Goal: Task Accomplishment & Management: Complete application form

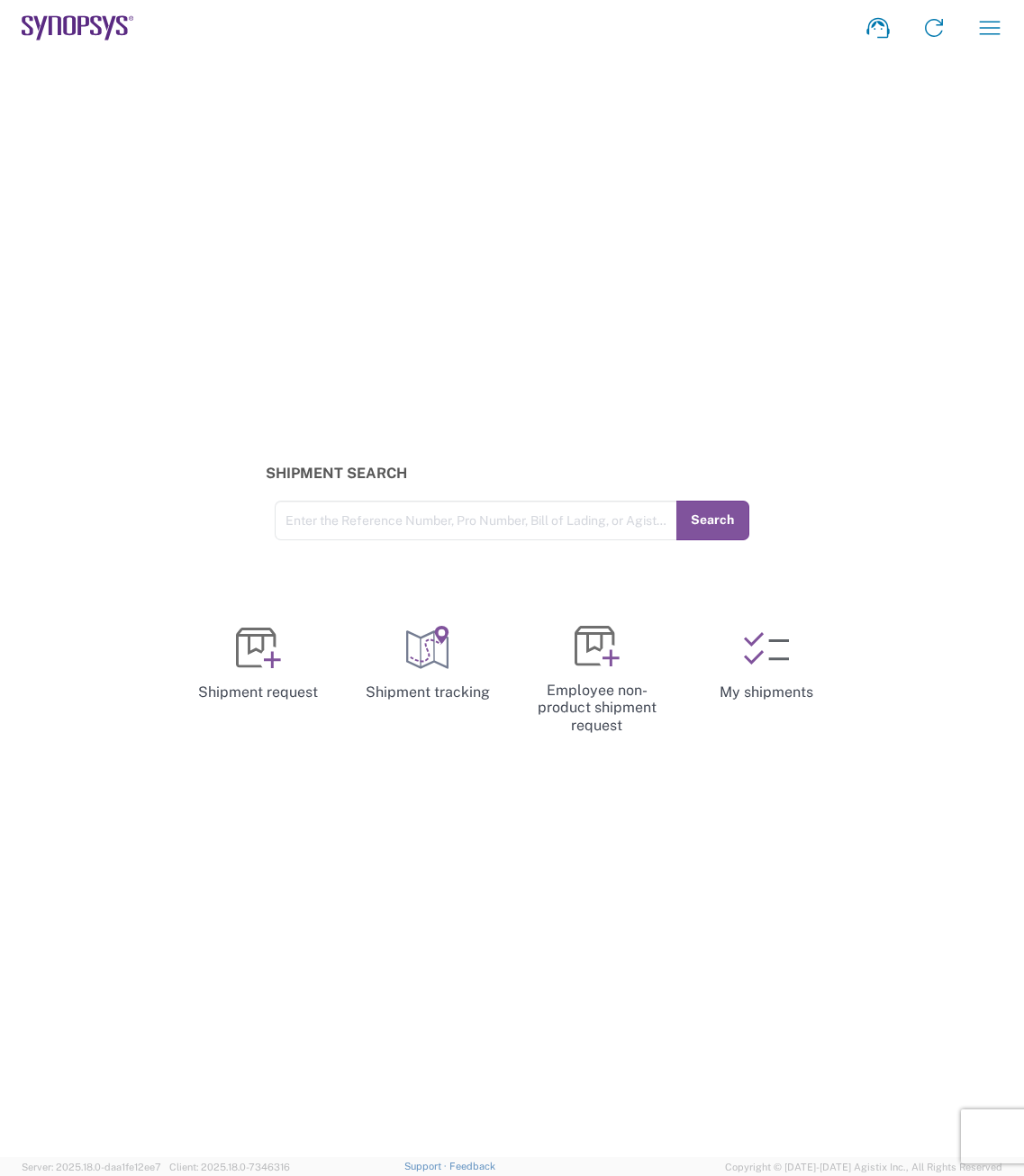
click at [842, 320] on div "Shipment Search Enter the Reference Number, Pro Number, Bill of Lading, or Agis…" at bounding box center [512, 606] width 1024 height 1101
click at [504, 261] on div "Shipment Search Enter the Reference Number, Pro Number, Bill of Lading, or Agis…" at bounding box center [512, 606] width 1023 height 1101
click at [663, 343] on div "Shipment Search Enter the Reference Number, Pro Number, Bill of Lading, or Agis…" at bounding box center [512, 606] width 1023 height 1101
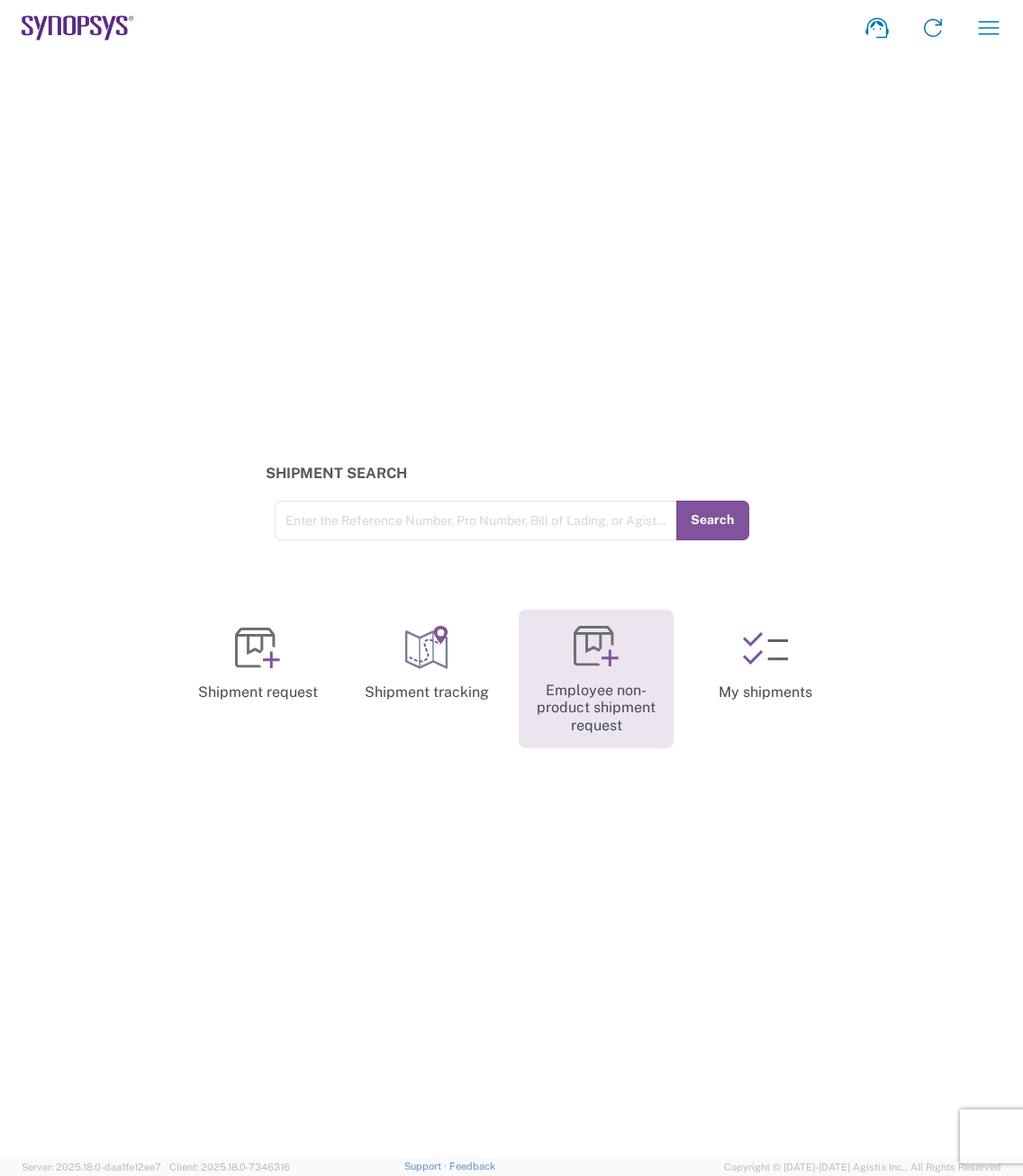
click at [575, 670] on link "Employee non-product shipment request" at bounding box center [597, 680] width 155 height 140
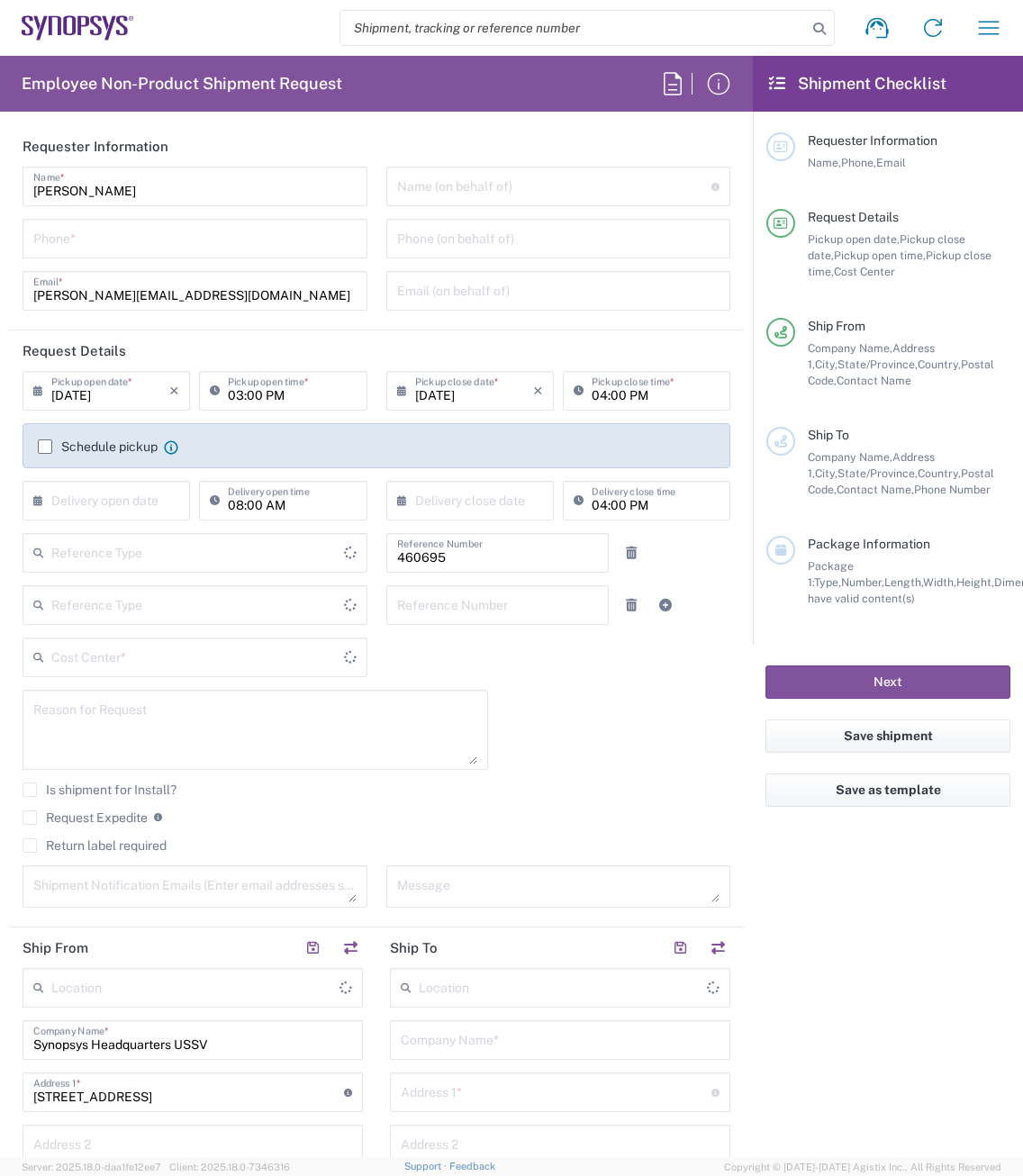
type input "Department"
type input "[GEOGRAPHIC_DATA]"
type input "Delivered at Place"
type input "US01, SDG, M, HAPSOp 460695"
type input "[US_STATE]"
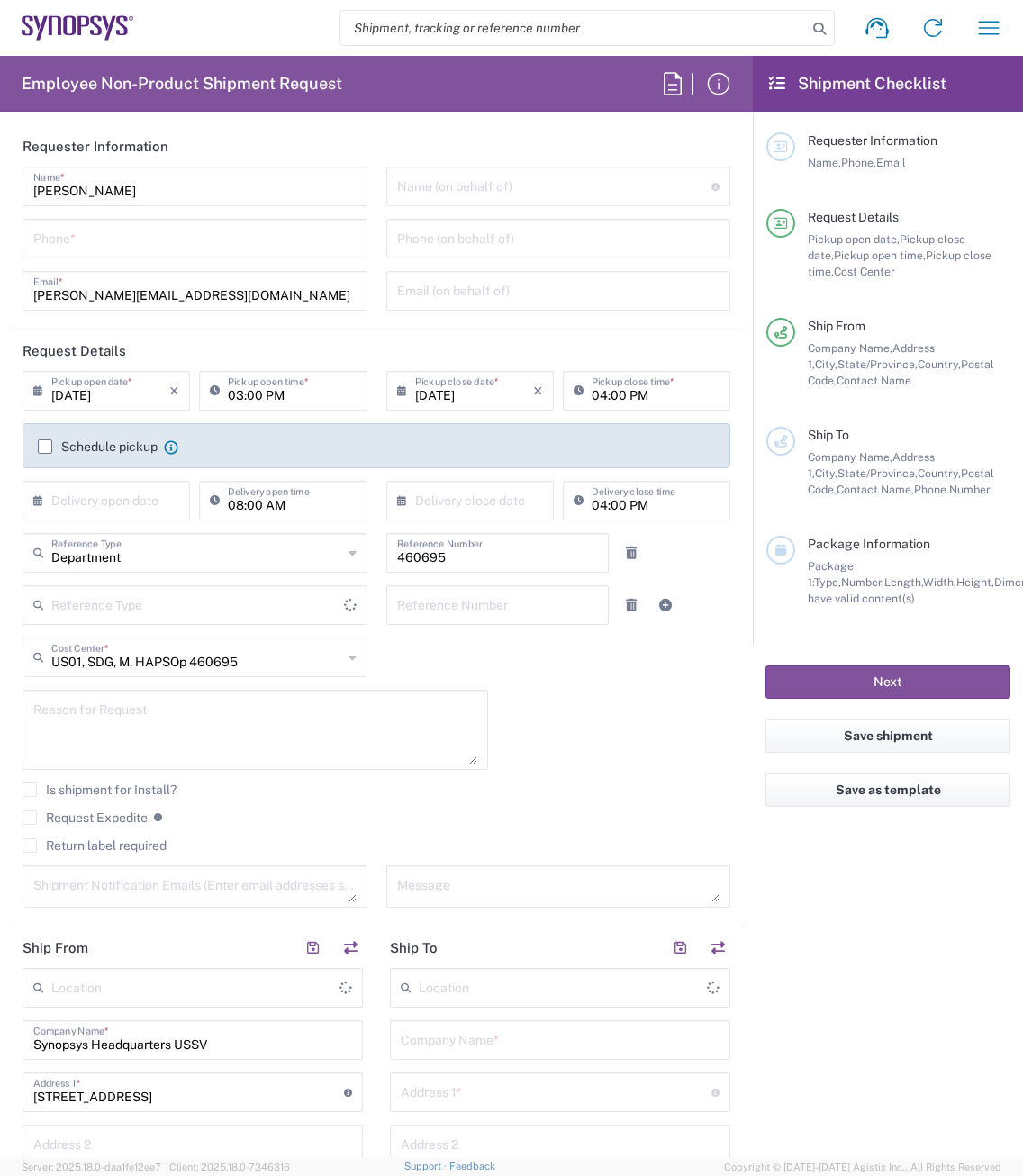
type input "[GEOGRAPHIC_DATA]"
click at [137, 235] on input "tel" at bounding box center [195, 236] width 323 height 31
type input "5104914353"
type input "Headquarters USSV"
click at [125, 725] on textarea at bounding box center [254, 729] width 443 height 69
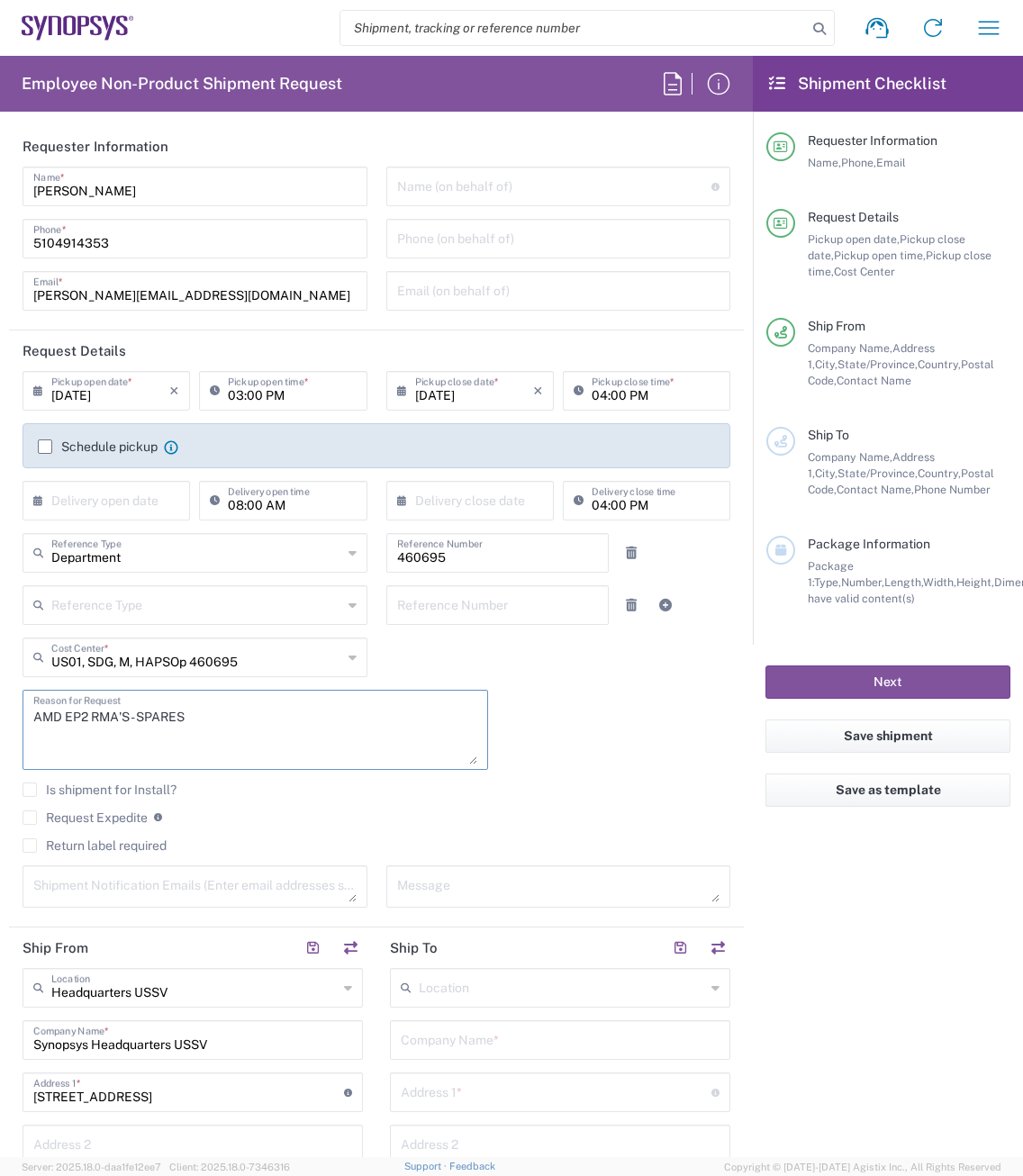
scroll to position [360, 0]
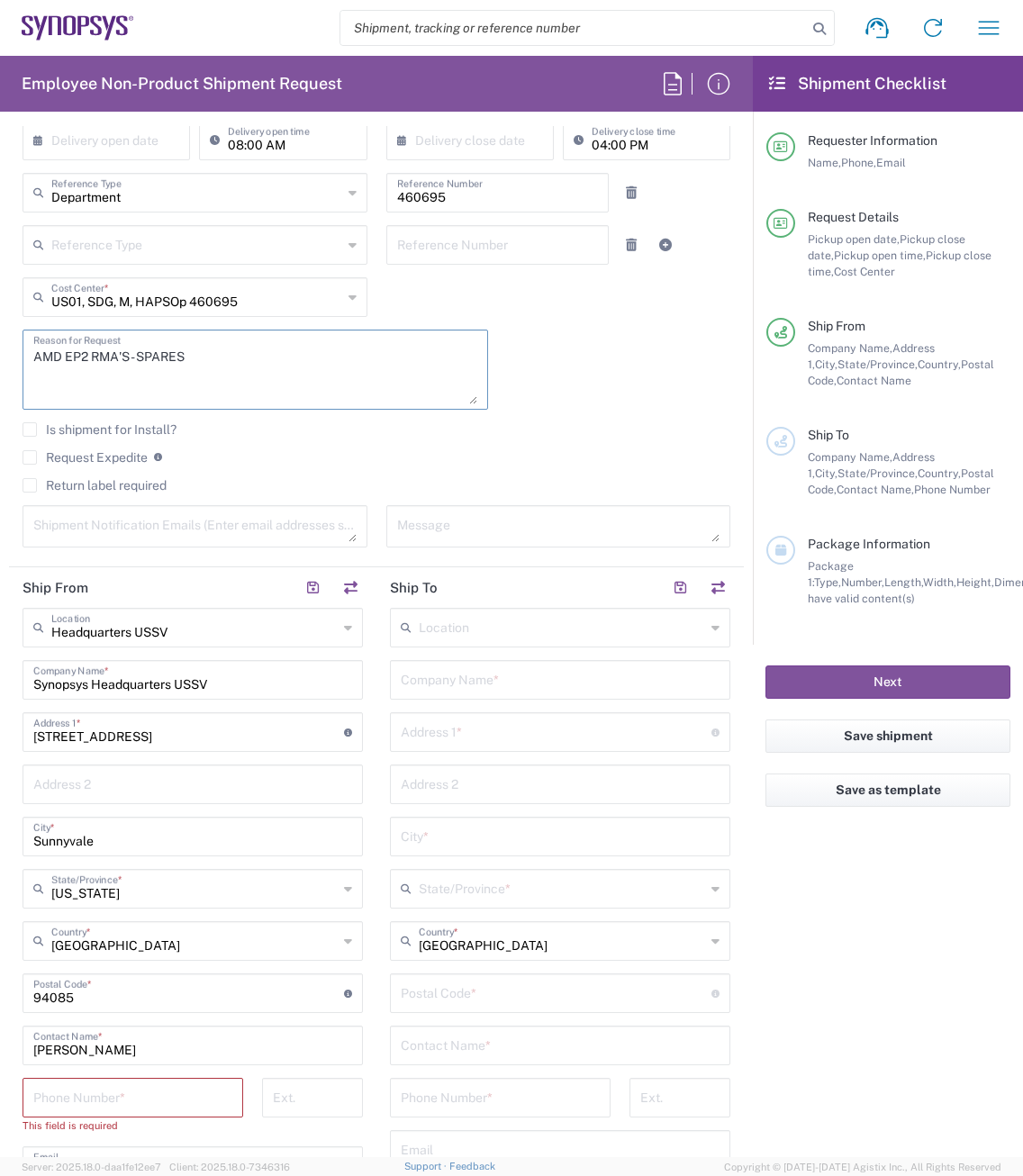
type textarea "AMD EP2 RMA'S - SPARES"
drag, startPoint x: 224, startPoint y: 689, endPoint x: -95, endPoint y: 685, distance: 319.0
click at [0, 685] on html "Shipment request Shipment tracking Employee non-product shipment request My shi…" at bounding box center [512, 588] width 1023 height 1176
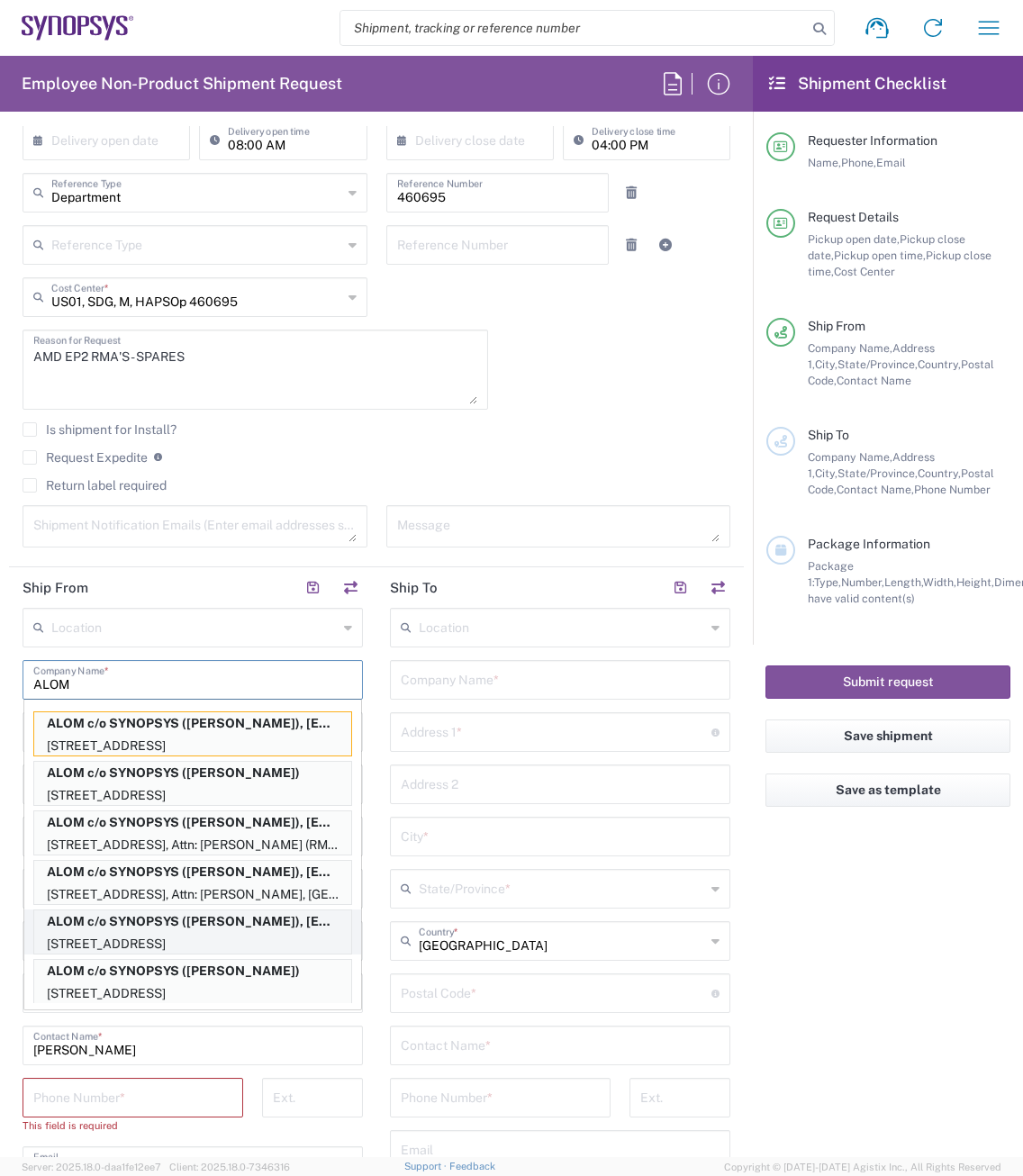
click at [166, 925] on p "ALOM c/o SYNOPSYS ([PERSON_NAME]), [EMAIL_ADDRESS][DOMAIN_NAME]" at bounding box center [192, 922] width 317 height 23
type input "ALOM c/o SYNOPSYS"
type input "[STREET_ADDRESS]"
type input "Fremont"
type input "94539"
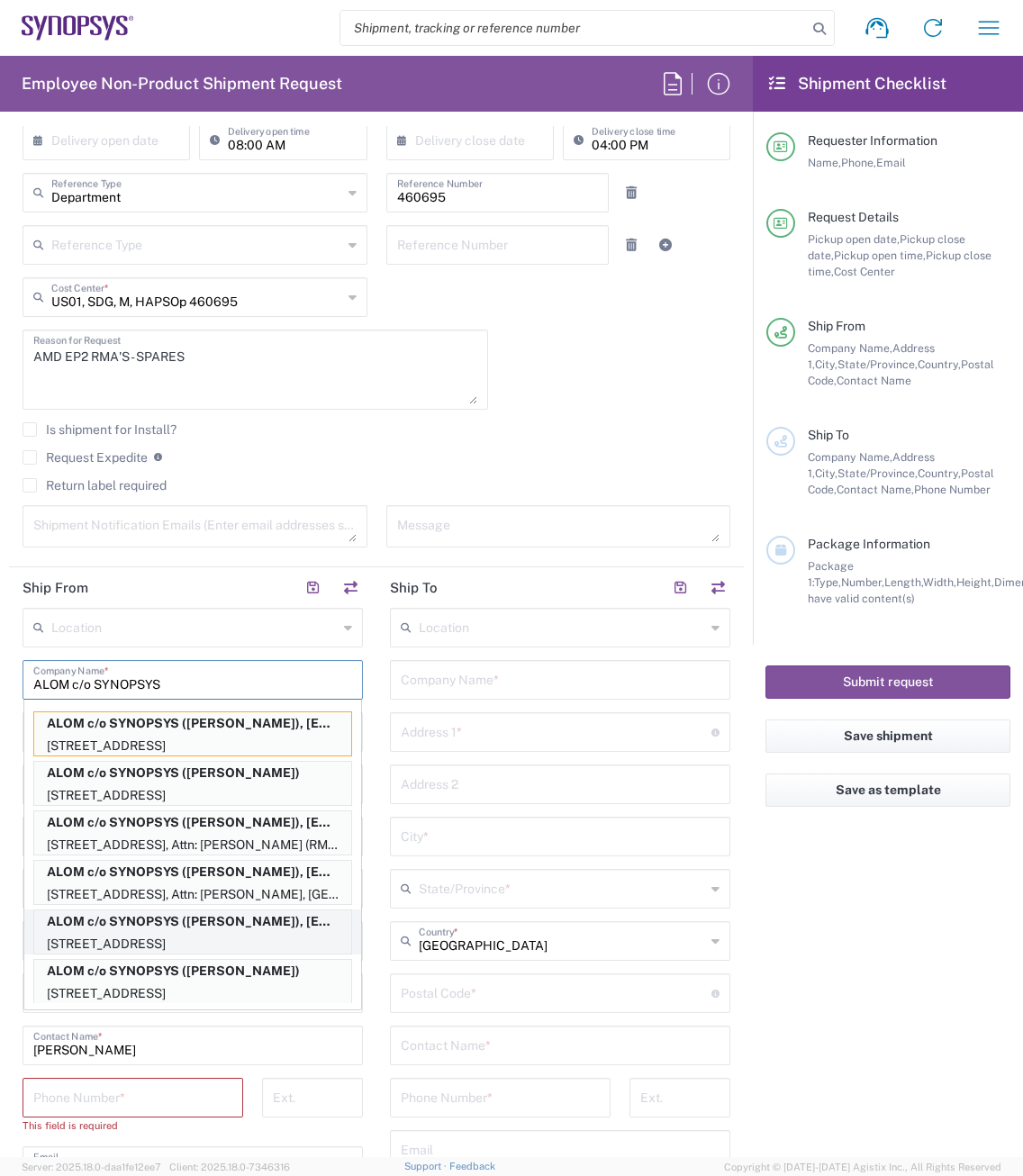
type input "[PERSON_NAME]"
type input "4086498039"
type input "[EMAIL_ADDRESS][DOMAIN_NAME]"
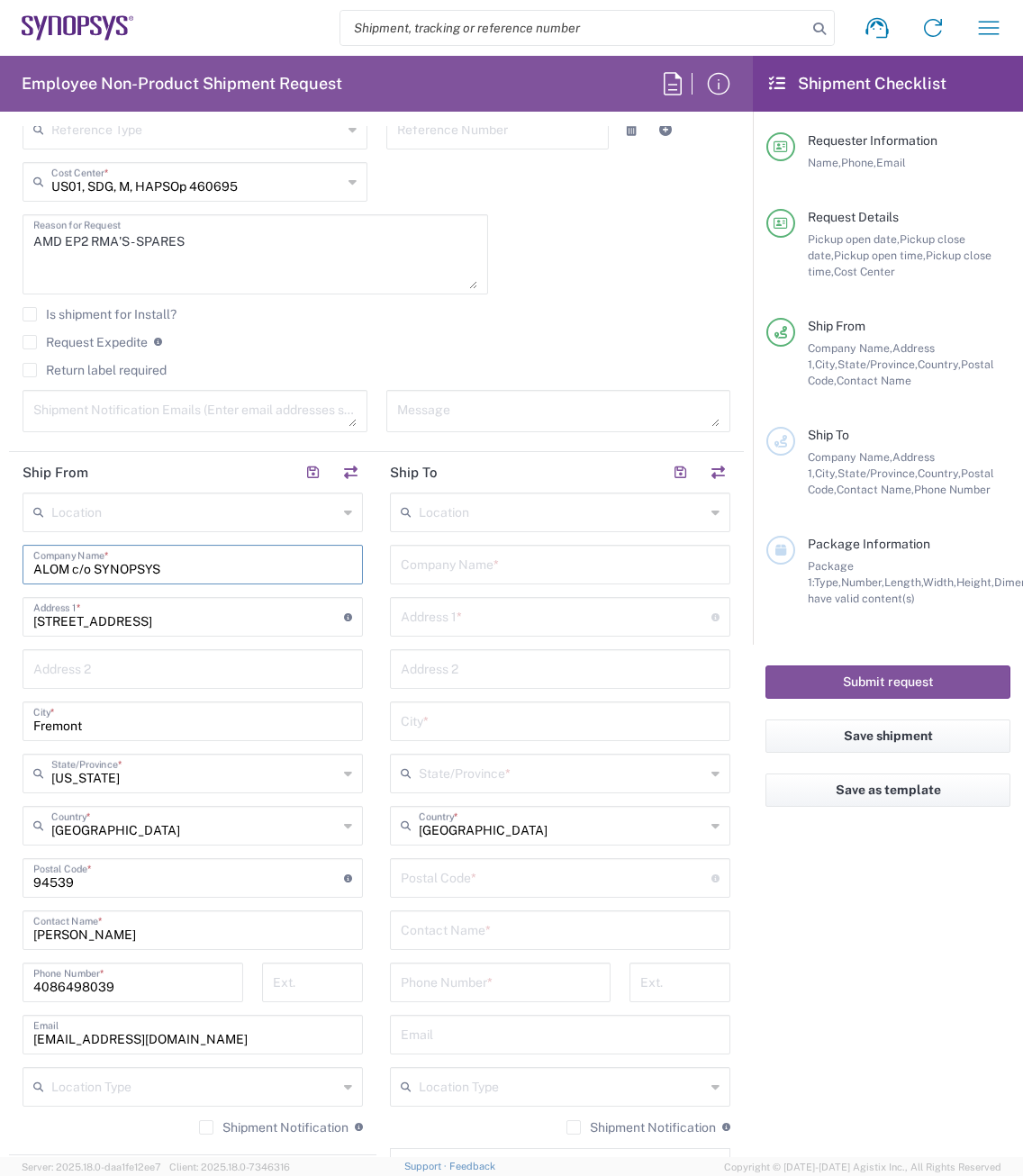
scroll to position [720, 0]
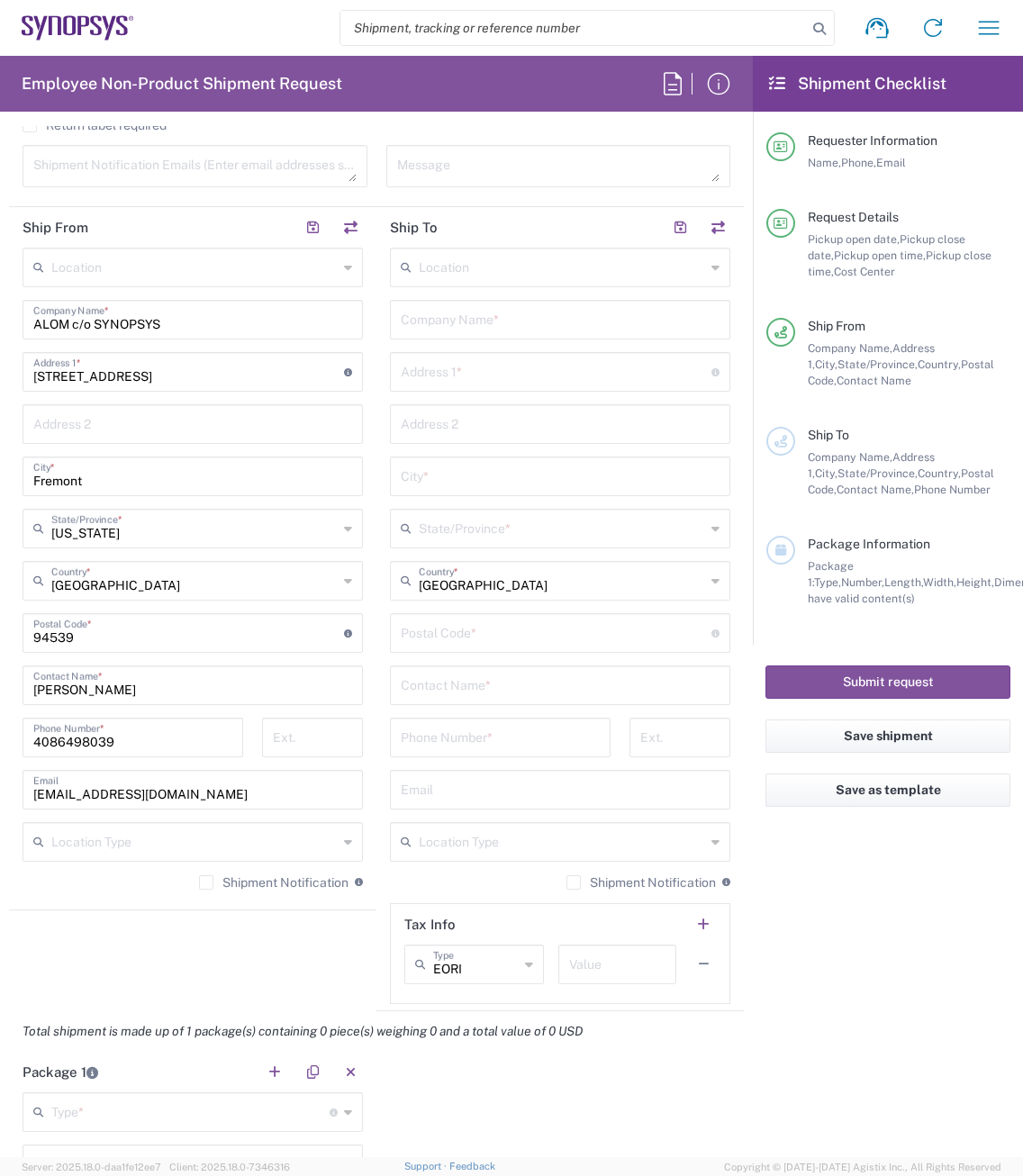
click at [202, 878] on label "Shipment Notification" at bounding box center [273, 882] width 149 height 14
click at [206, 882] on input "Shipment Notification" at bounding box center [206, 882] width 0 height 0
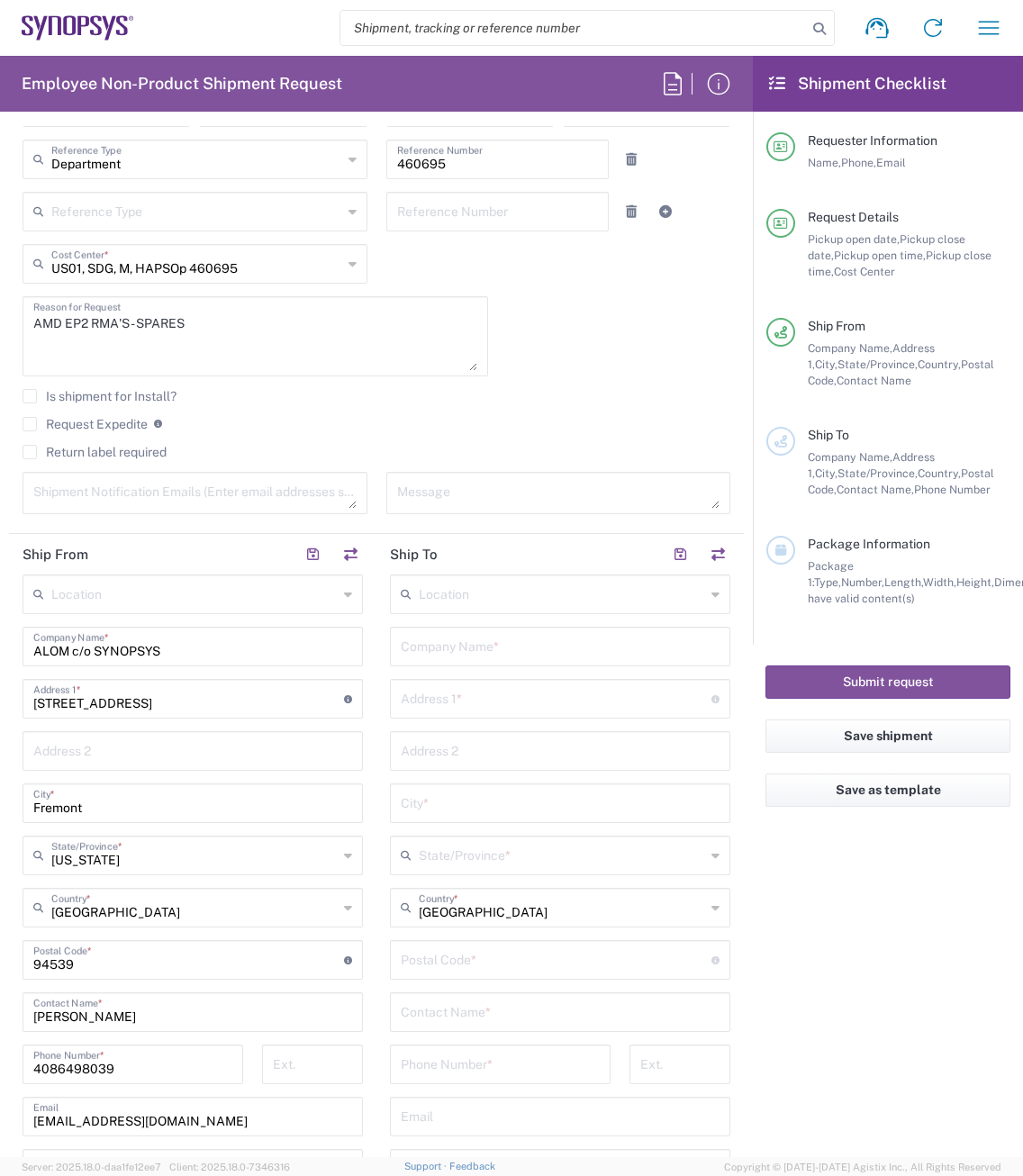
scroll to position [360, 0]
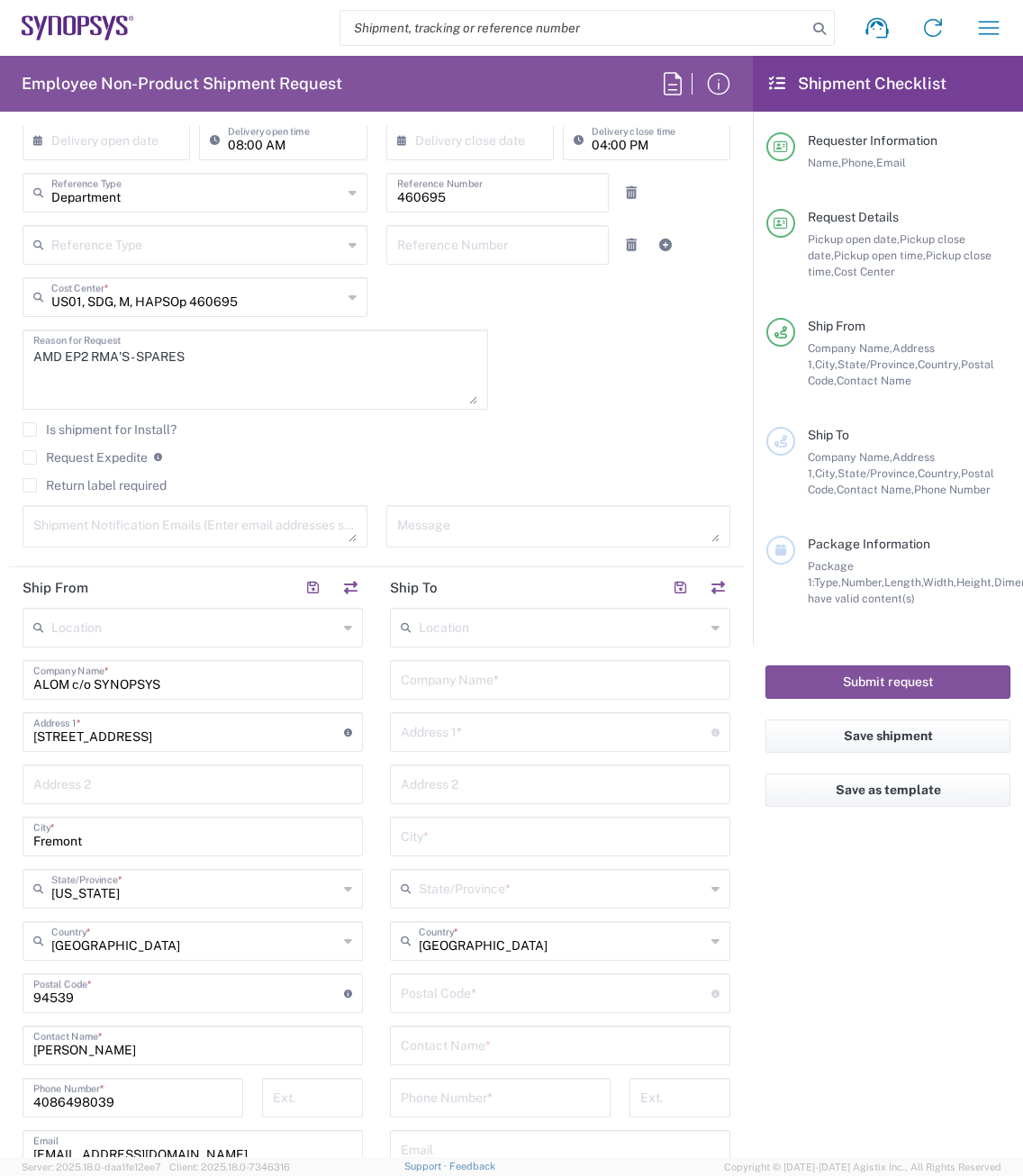
click at [460, 683] on input "text" at bounding box center [560, 678] width 319 height 31
click at [441, 750] on input "text" at bounding box center [556, 746] width 311 height 31
paste input "[STREET_ADDRESS]"
type input "[STREET_ADDRESS]"
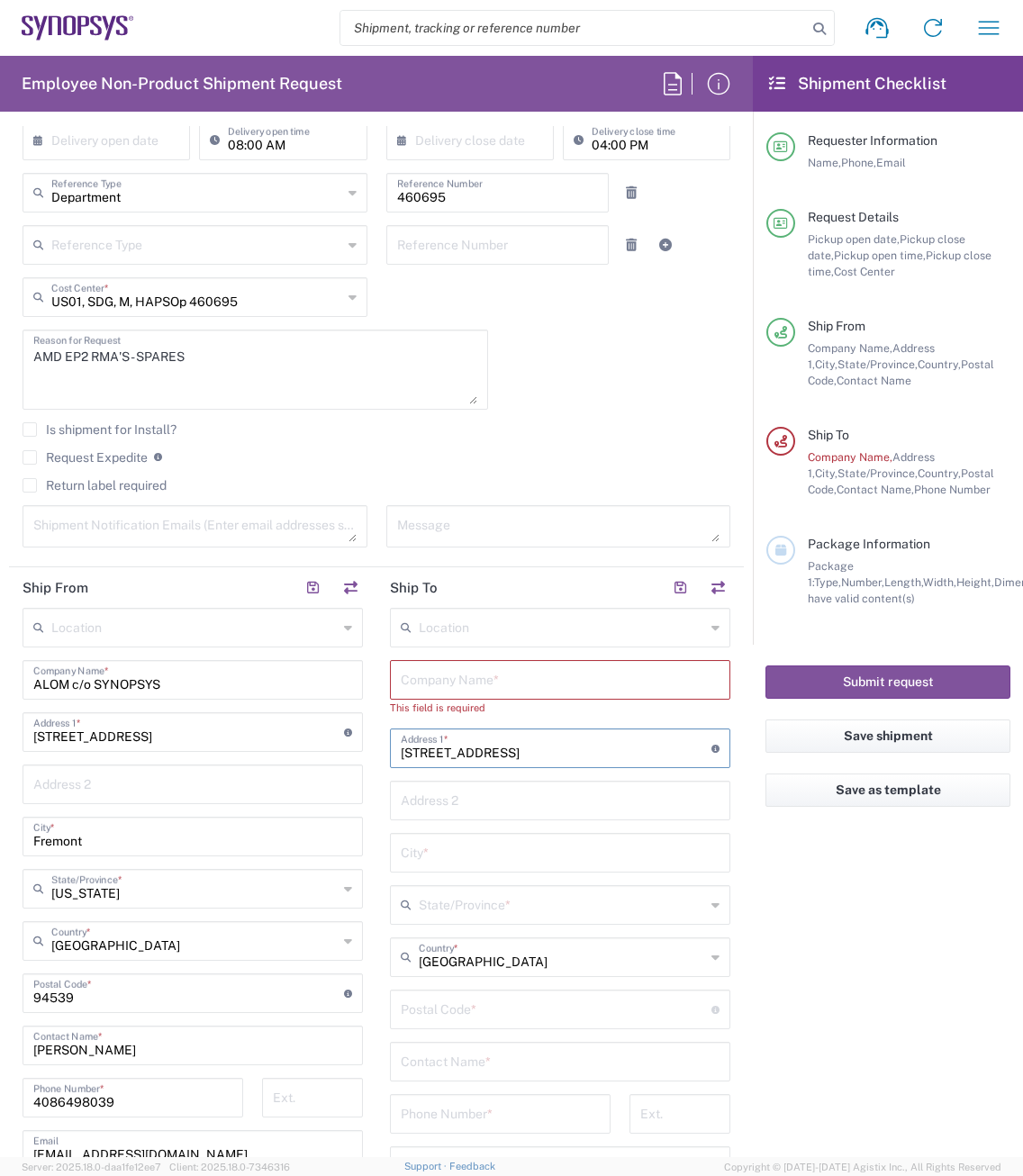
drag, startPoint x: 660, startPoint y: 750, endPoint x: 352, endPoint y: 747, distance: 308.0
click at [355, 747] on div "Ship From Location [GEOGRAPHIC_DATA] DE04 Agrate Brianza IT01 [GEOGRAPHIC_DATA]…" at bounding box center [376, 977] width 735 height 821
type input "HAV Cloud"
click at [430, 810] on input "text" at bounding box center [560, 799] width 319 height 31
drag, startPoint x: 470, startPoint y: 759, endPoint x: 323, endPoint y: 756, distance: 147.0
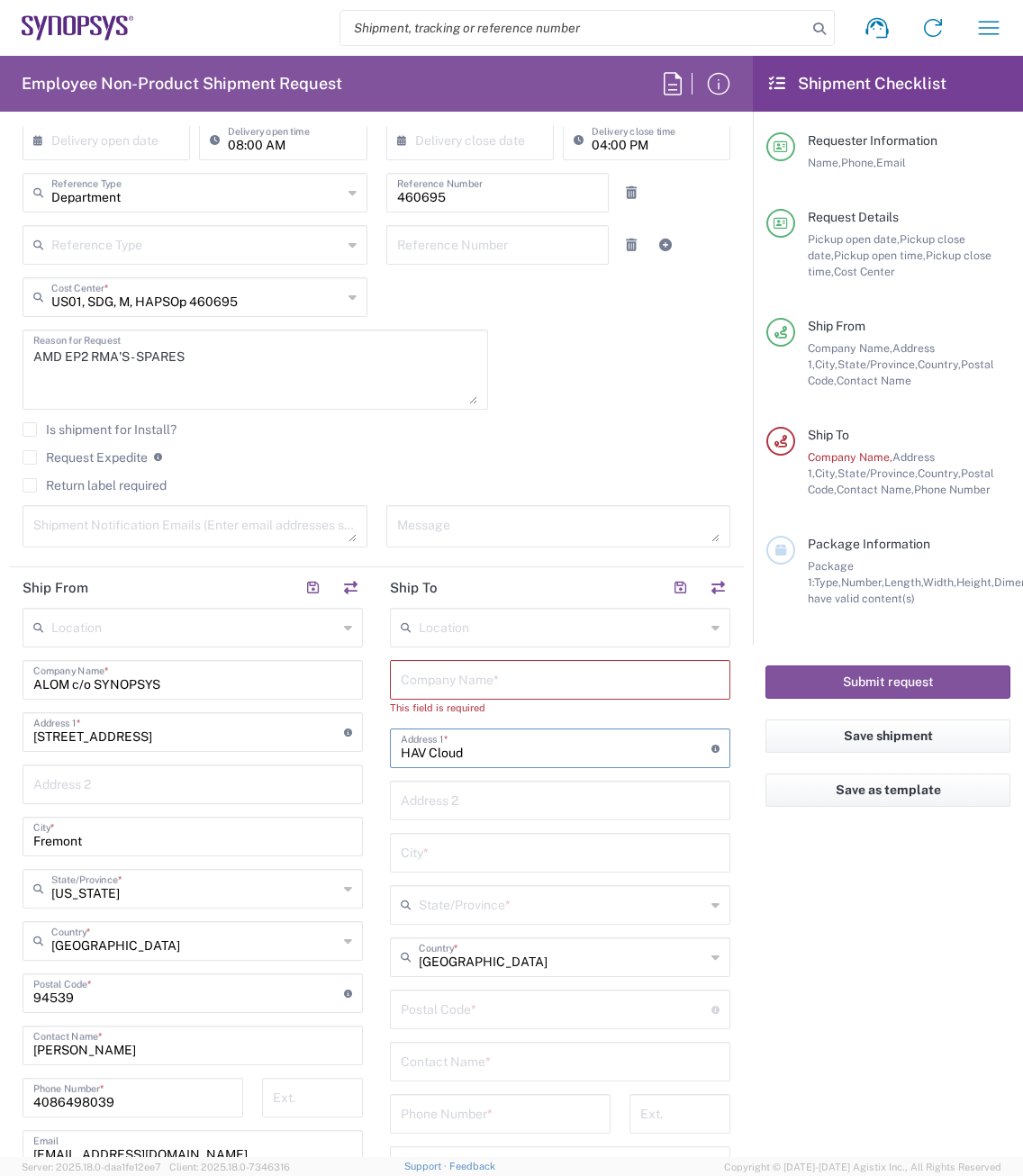
click at [323, 756] on div "Ship From Location [GEOGRAPHIC_DATA] DE04 Agrate Brianza IT01 [GEOGRAPHIC_DATA]…" at bounding box center [376, 977] width 735 height 821
click at [419, 677] on input "text" at bounding box center [560, 678] width 319 height 31
paste input "HAV Cloud"
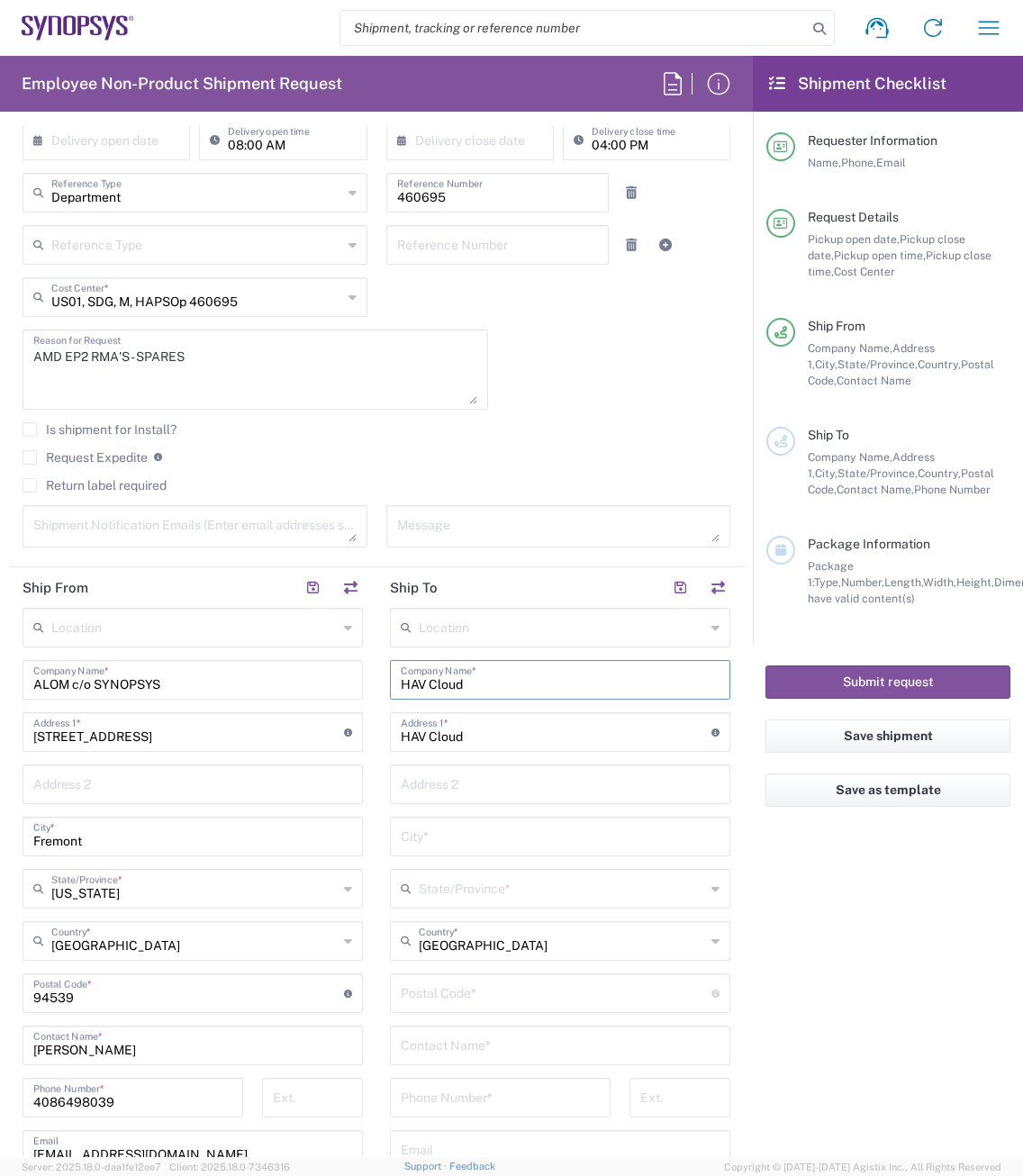
type input "HAV Cloud"
drag, startPoint x: 497, startPoint y: 724, endPoint x: 477, endPoint y: 727, distance: 20.2
click at [497, 724] on input "HAV Cloud" at bounding box center [556, 730] width 311 height 31
drag, startPoint x: 460, startPoint y: 735, endPoint x: 375, endPoint y: 735, distance: 85.0
click at [376, 735] on main "Location [GEOGRAPHIC_DATA] DE04 Agrate Brianza IT01 [GEOGRAPHIC_DATA] DE02 [GEO…" at bounding box center [560, 986] width 368 height 756
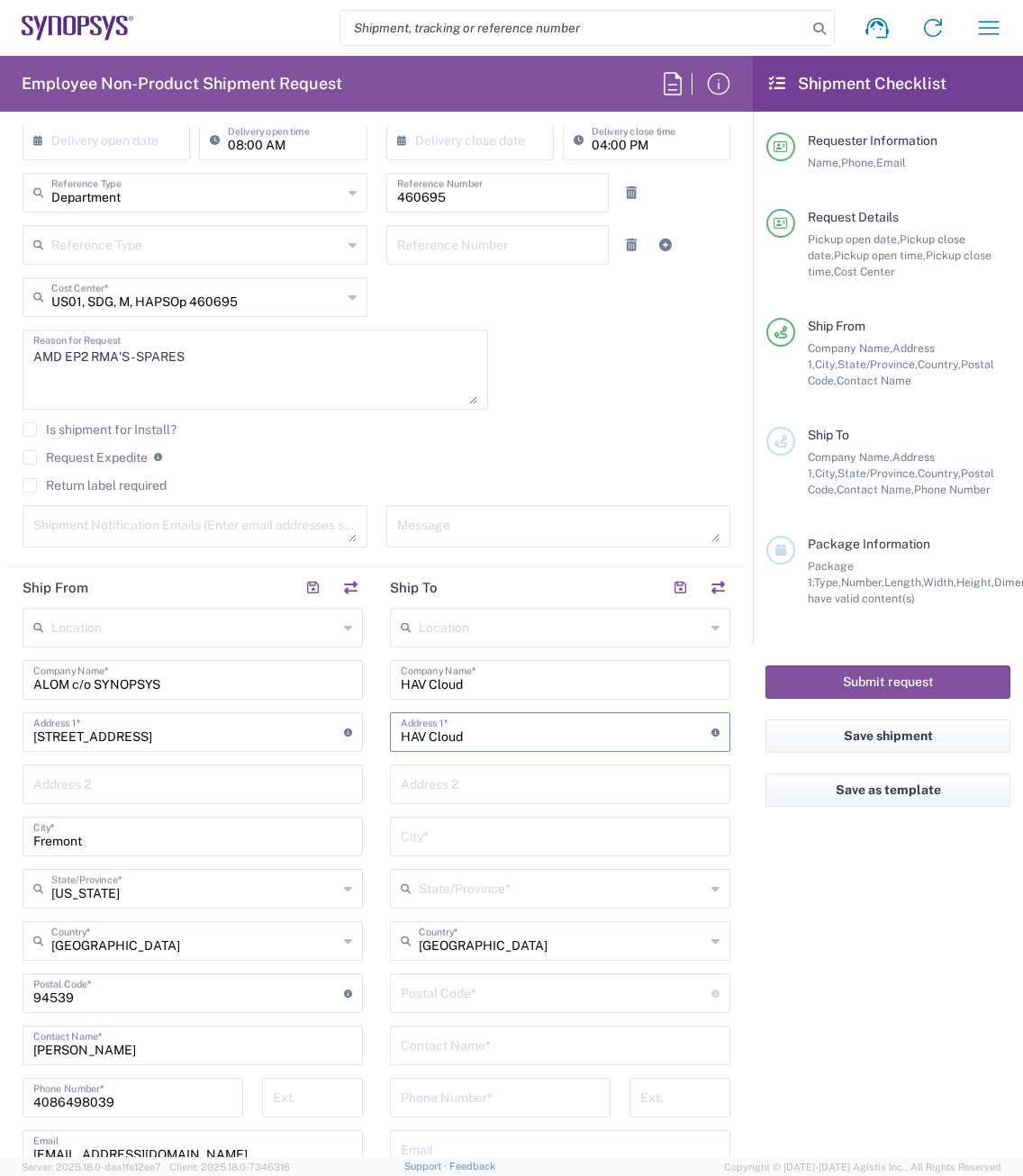
paste input "[STREET_ADDRESS]"
type input "[STREET_ADDRESS]"
click at [489, 785] on input "text" at bounding box center [560, 782] width 319 height 31
click at [443, 840] on input "text" at bounding box center [560, 835] width 319 height 31
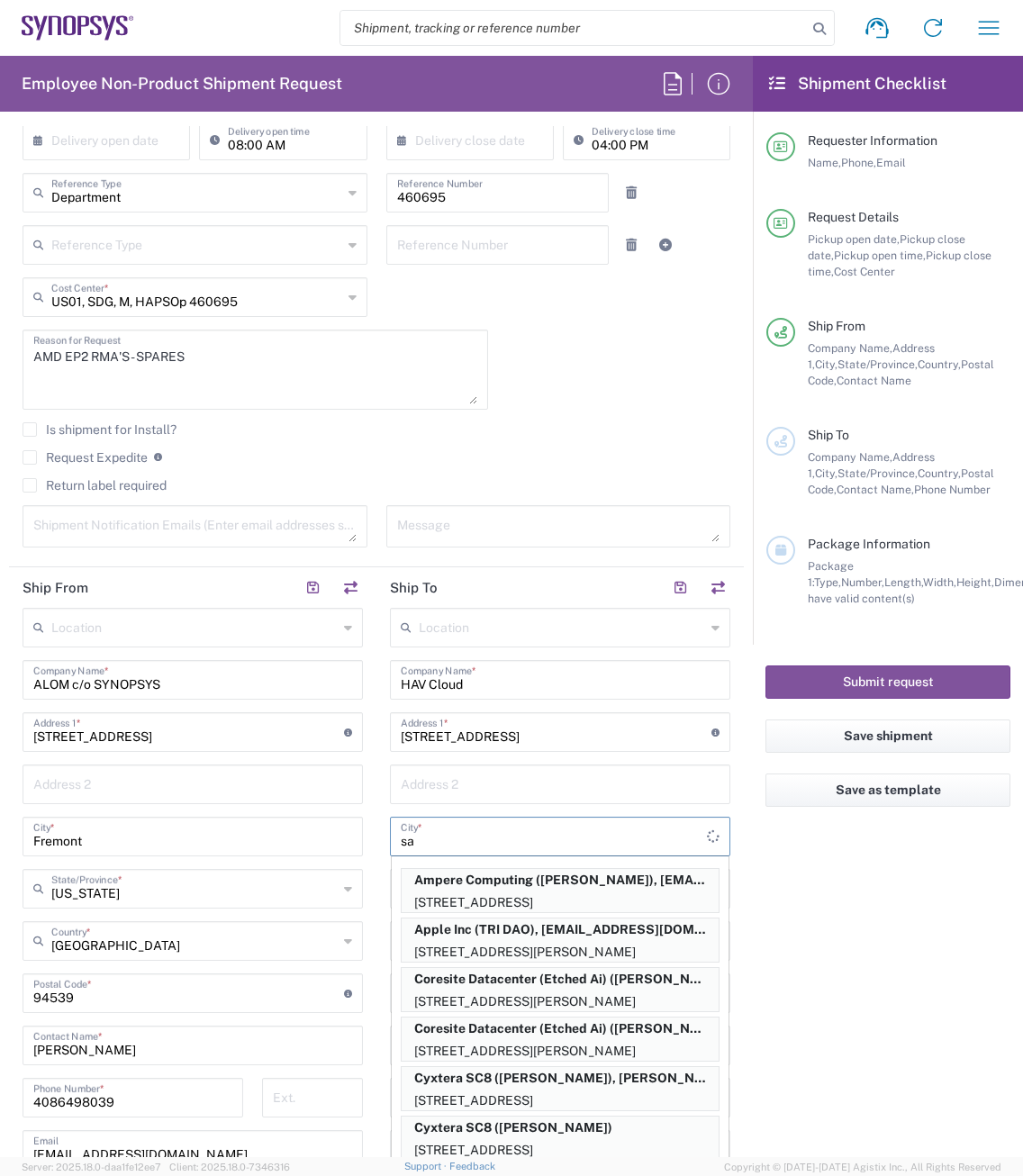
type input "s"
type input "Santa [PERSON_NAME]"
click at [258, 875] on input "text" at bounding box center [194, 887] width 286 height 31
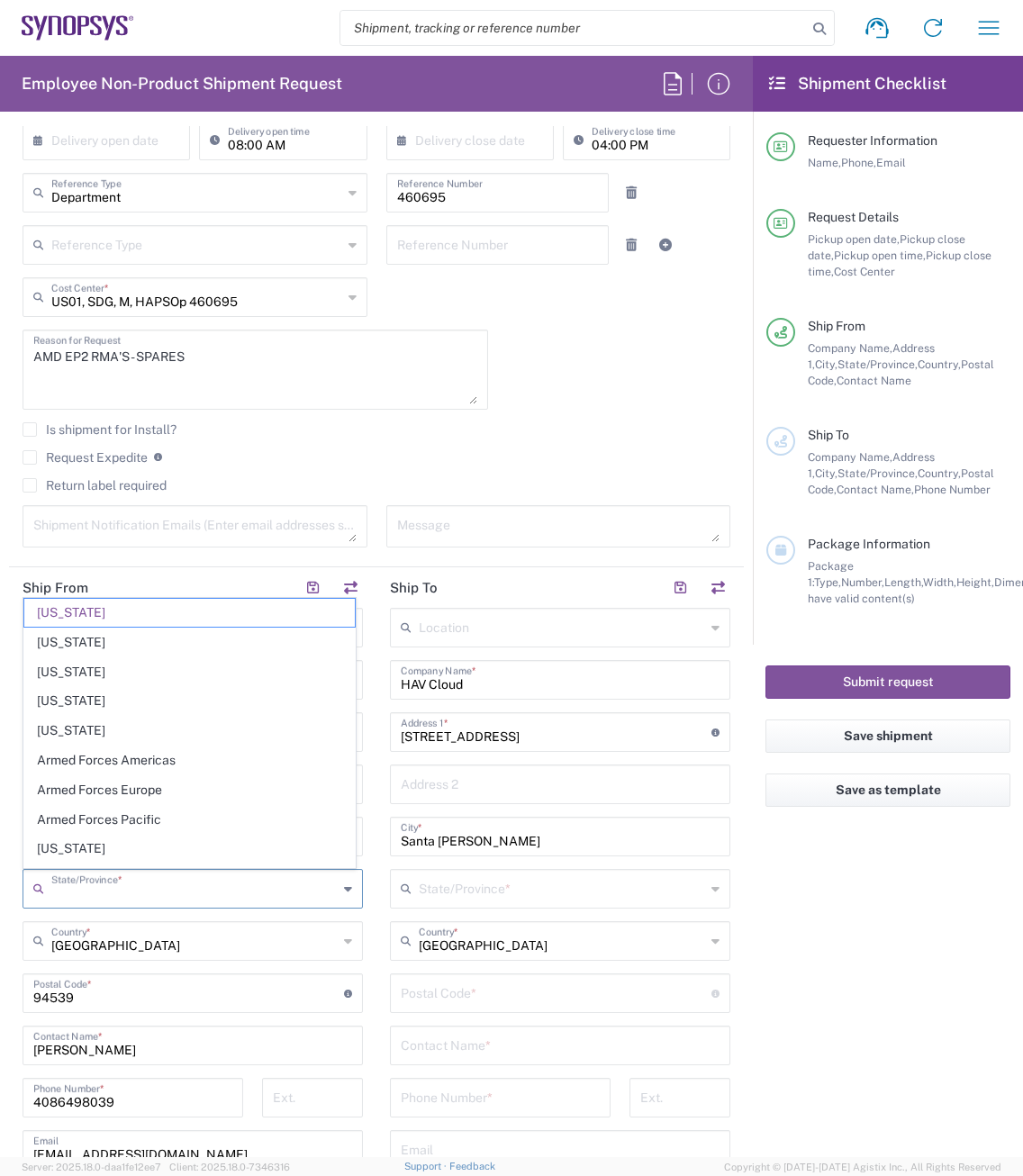
click at [455, 881] on input "text" at bounding box center [562, 887] width 286 height 31
type input "[US_STATE]"
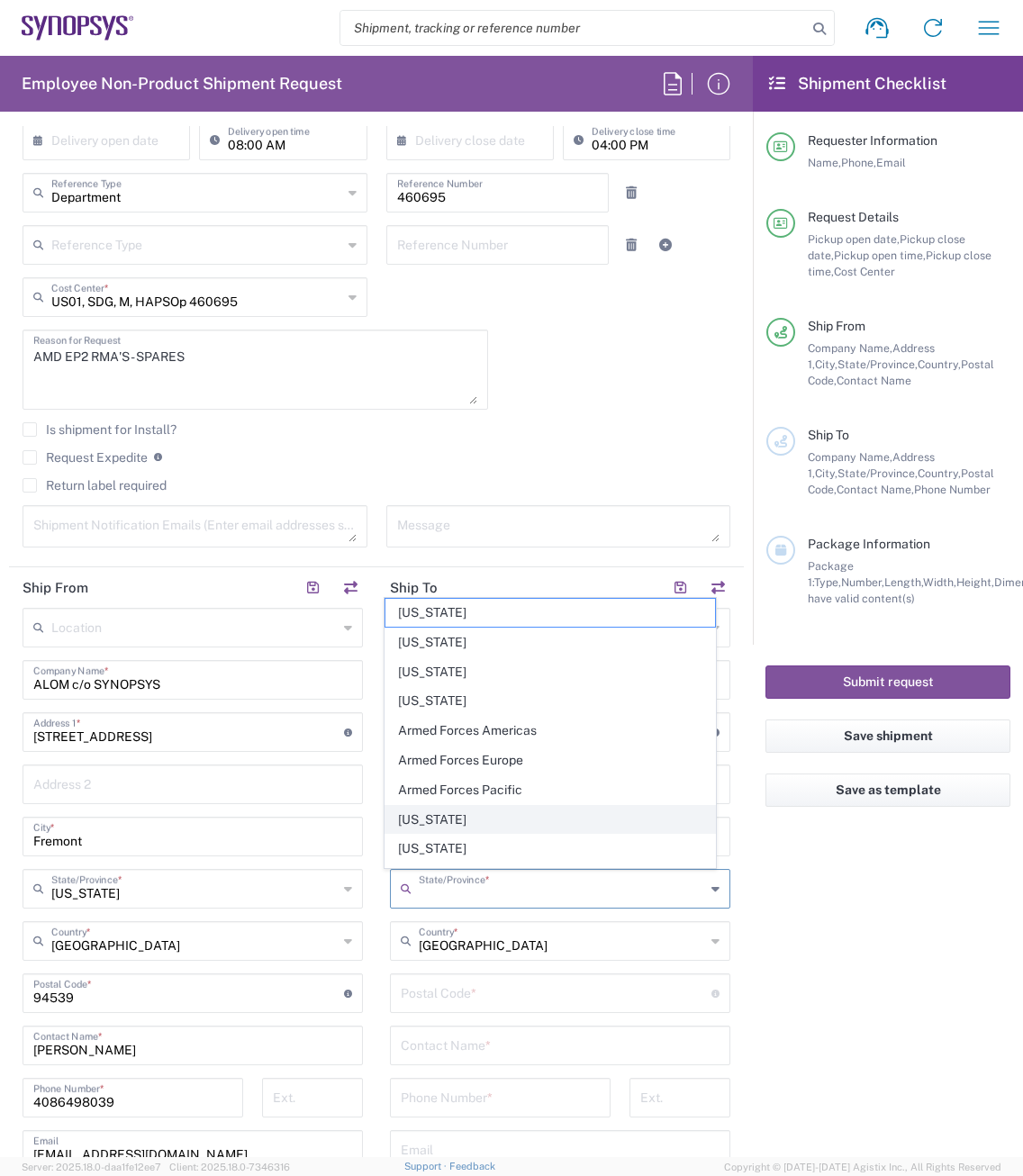
click at [452, 818] on span "[US_STATE]" at bounding box center [551, 820] width 331 height 28
type input "[US_STATE]"
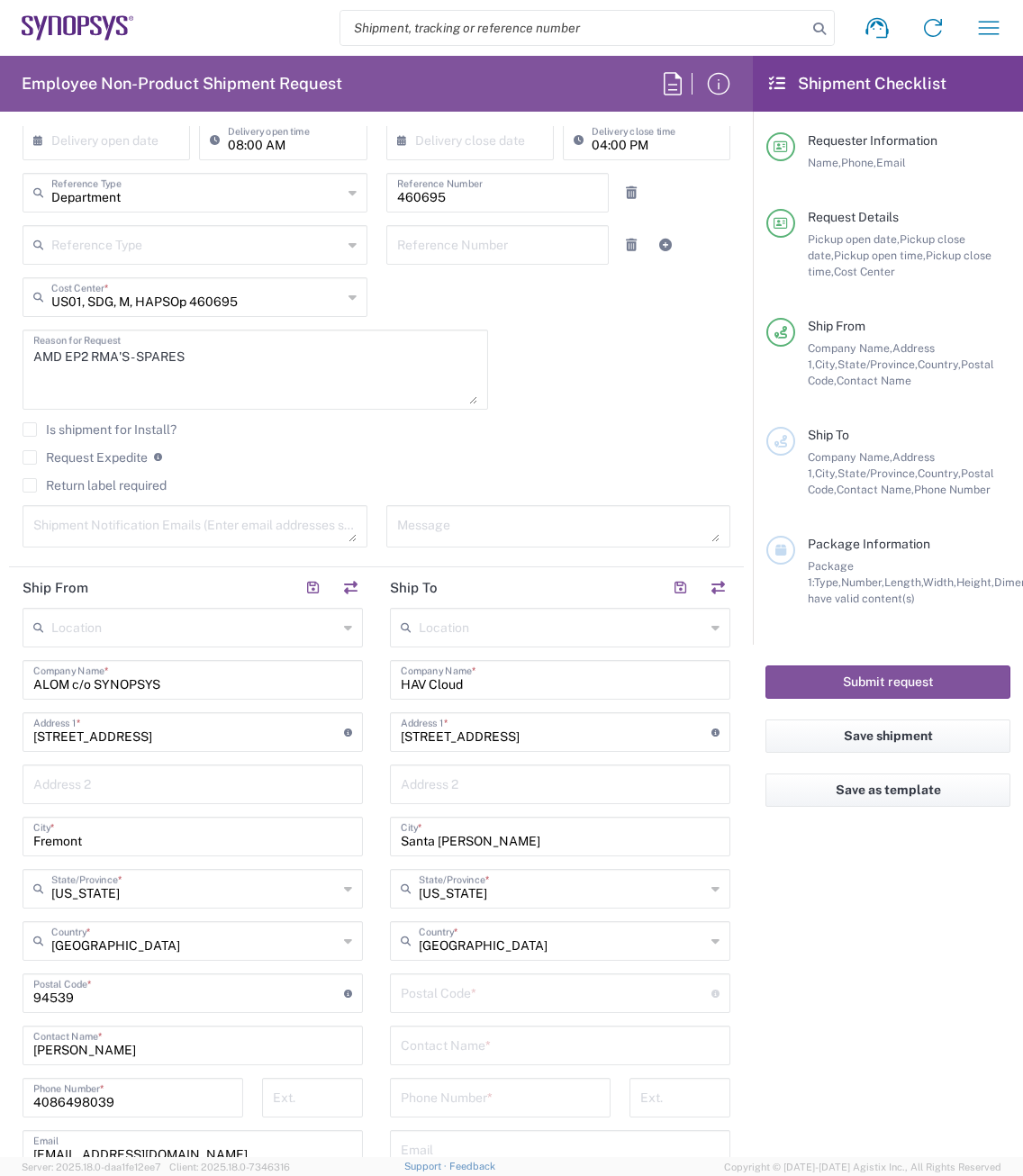
click at [446, 997] on input "undefined" at bounding box center [556, 991] width 311 height 31
type input "95054"
click at [477, 1047] on input "text" at bounding box center [560, 1044] width 319 height 31
click at [521, 1048] on input "text" at bounding box center [560, 1044] width 319 height 31
paste input "[PERSON_NAME]"
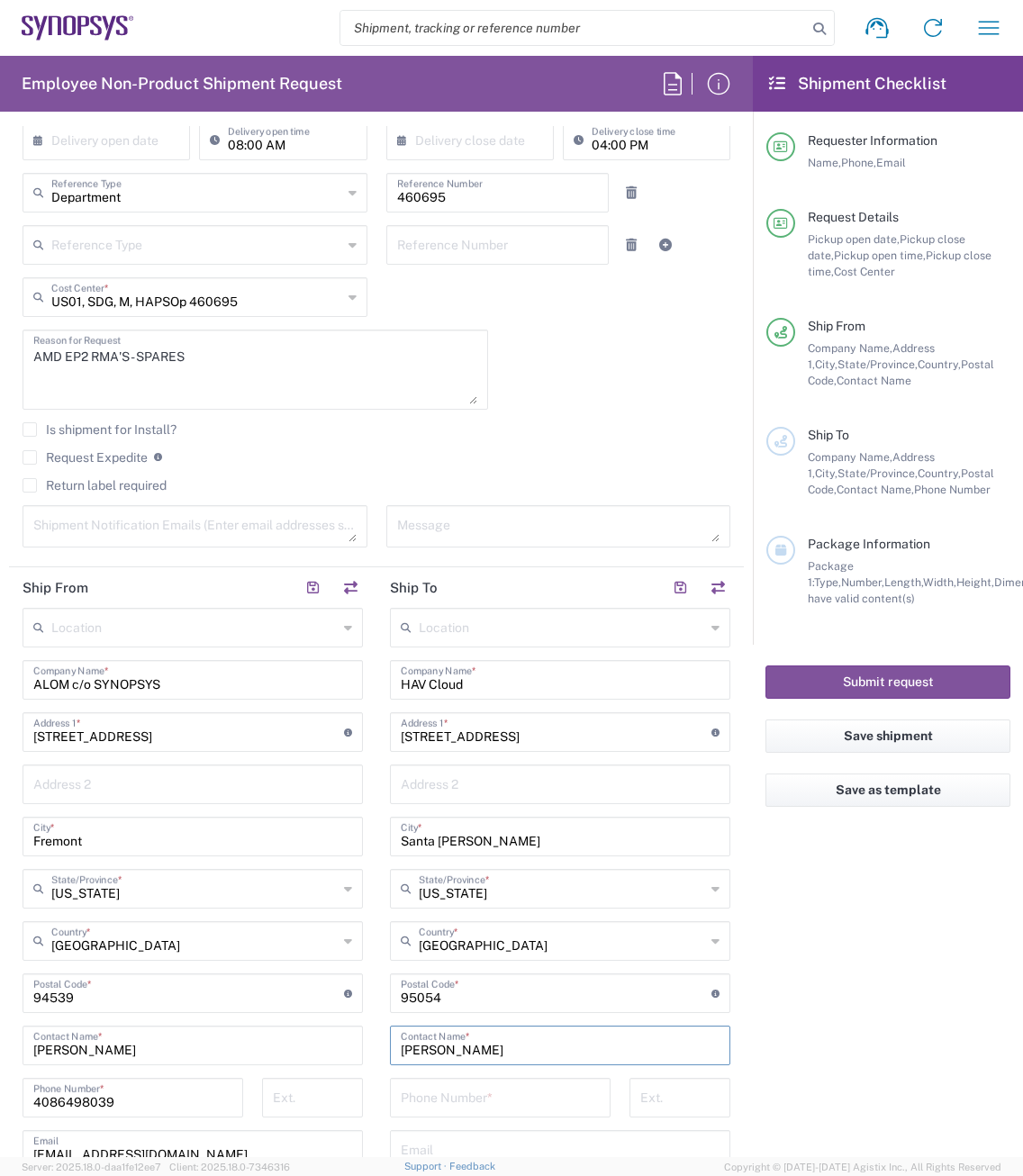
scroll to position [720, 0]
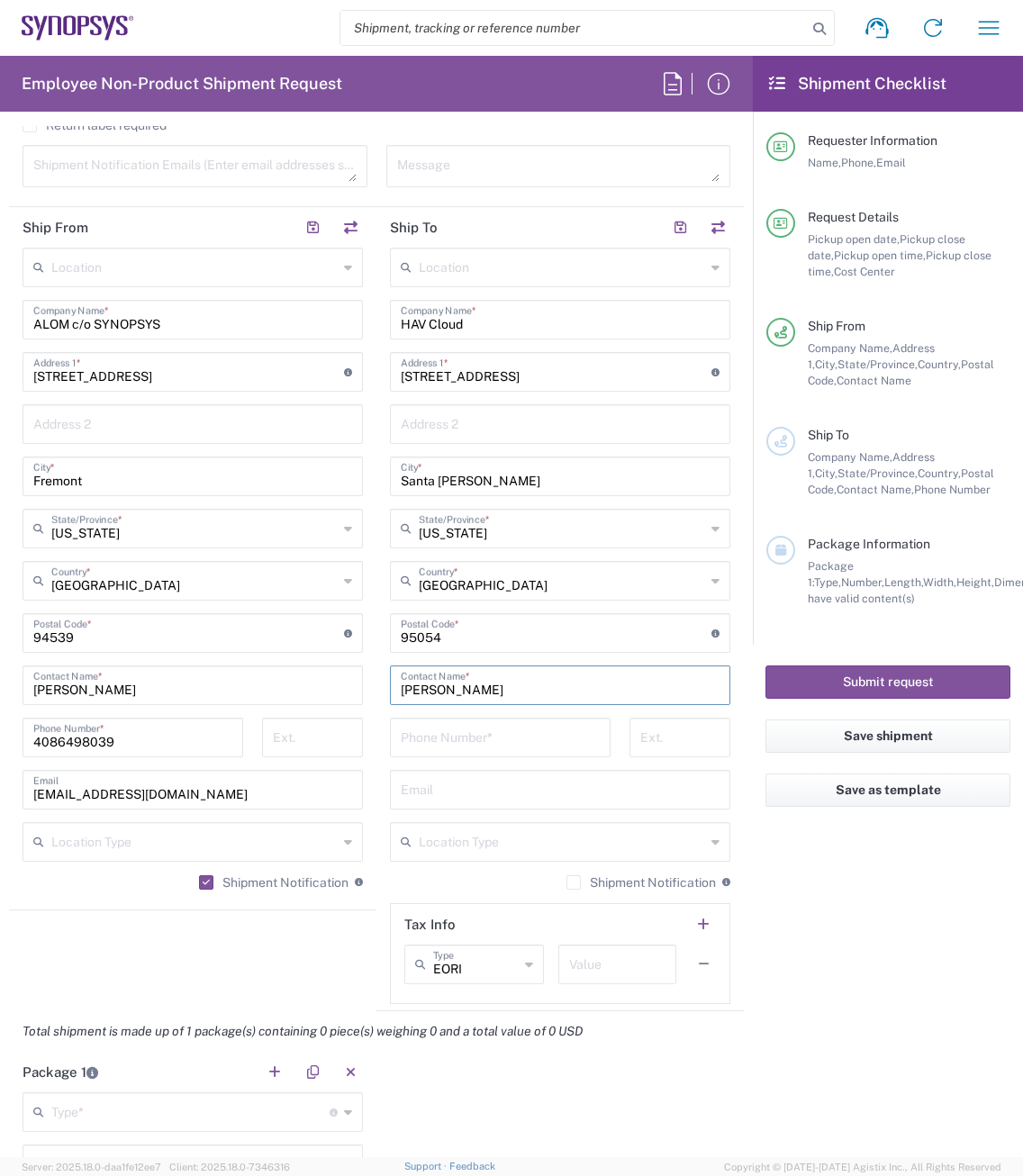
type input "[PERSON_NAME]"
click at [467, 749] on input "tel" at bounding box center [500, 735] width 199 height 31
paste input "16502550262"
type input "16502550262"
click at [427, 807] on div "Email" at bounding box center [560, 789] width 340 height 40
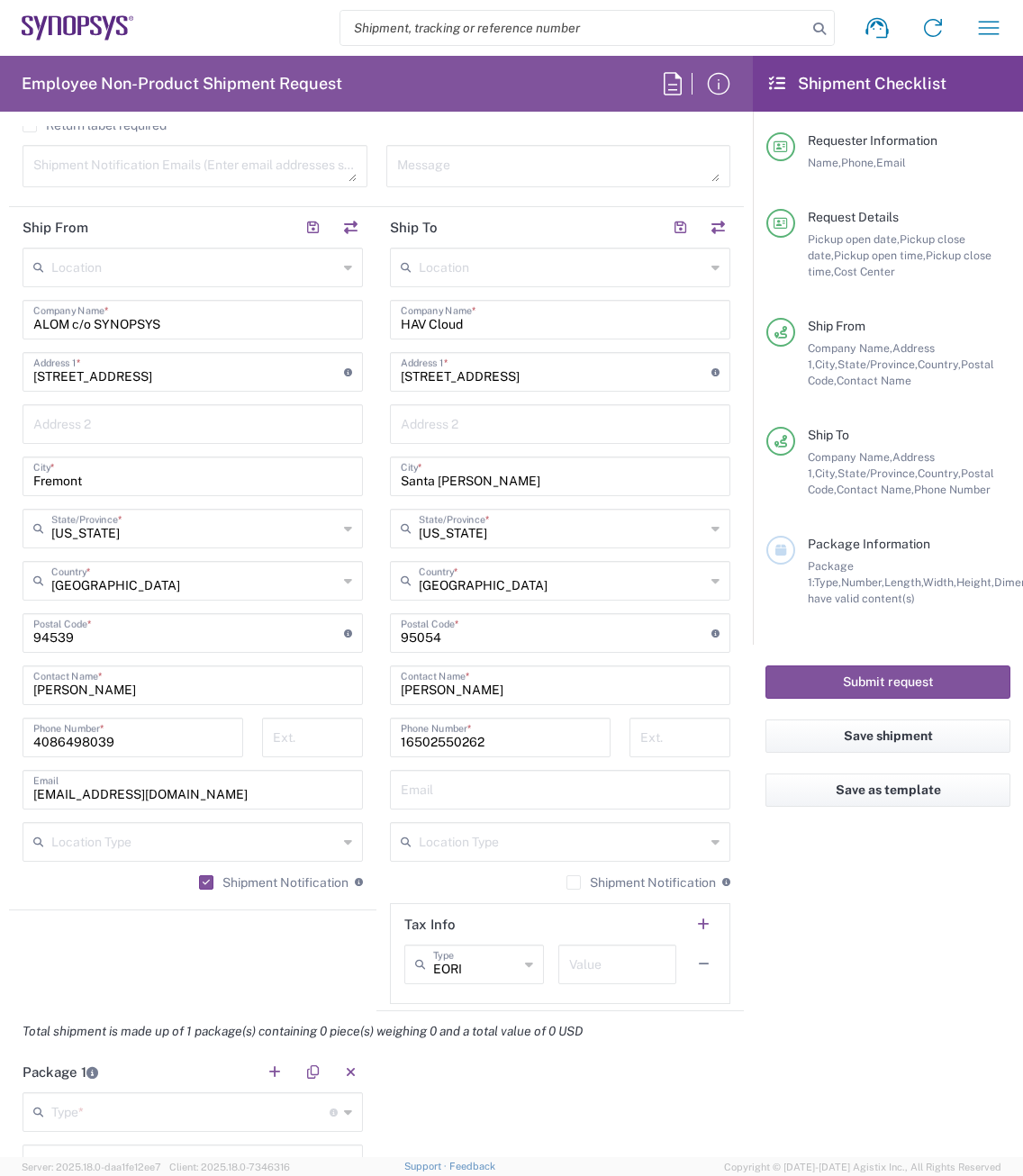
click at [435, 785] on input "text" at bounding box center [560, 787] width 319 height 31
paste input "[EMAIL_ADDRESS][DOMAIN_NAME]"
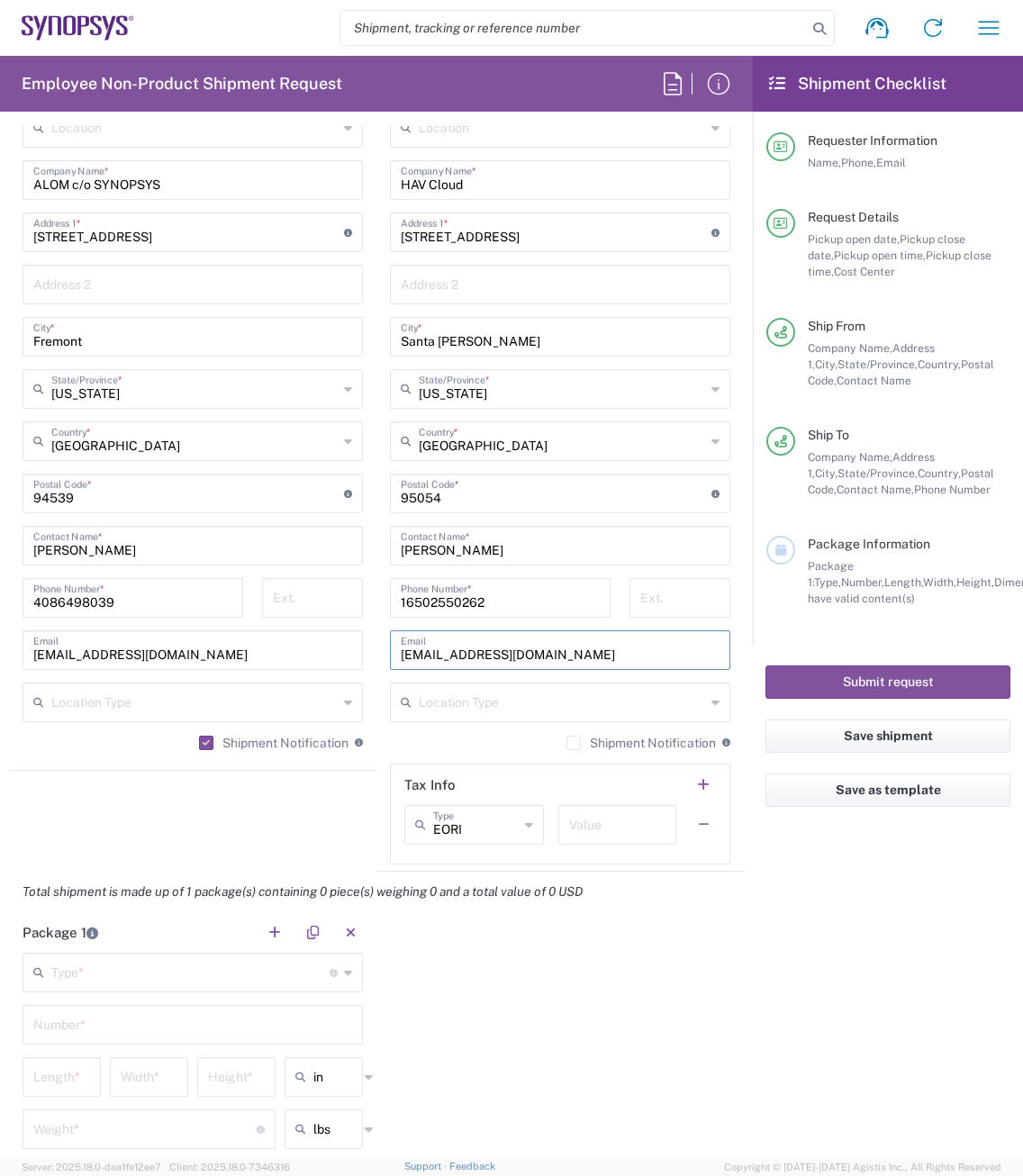
scroll to position [900, 0]
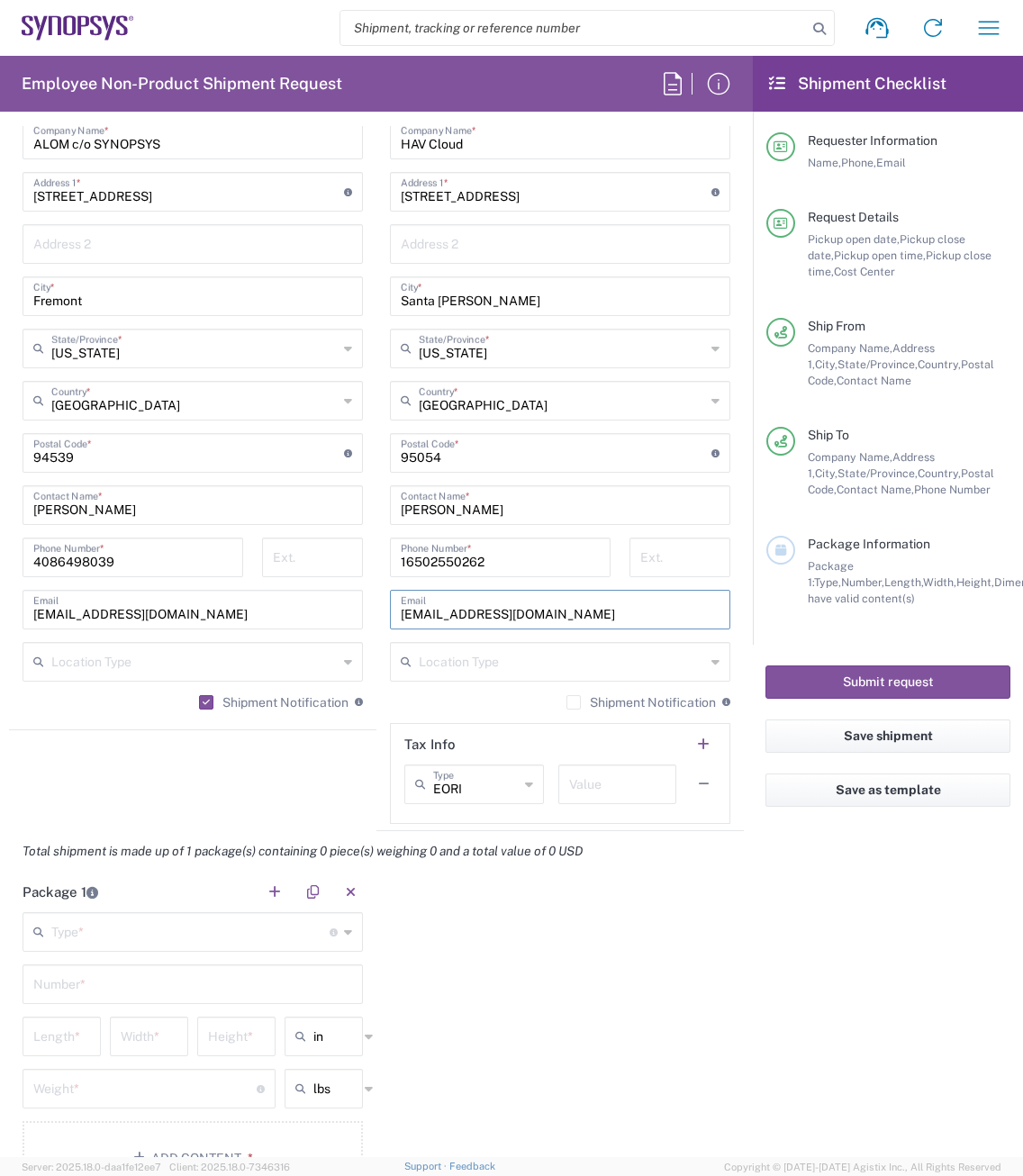
type input "[EMAIL_ADDRESS][DOMAIN_NAME]"
click at [566, 699] on label "Shipment Notification" at bounding box center [641, 701] width 149 height 14
click at [574, 702] on input "Shipment Notification" at bounding box center [574, 702] width 0 height 0
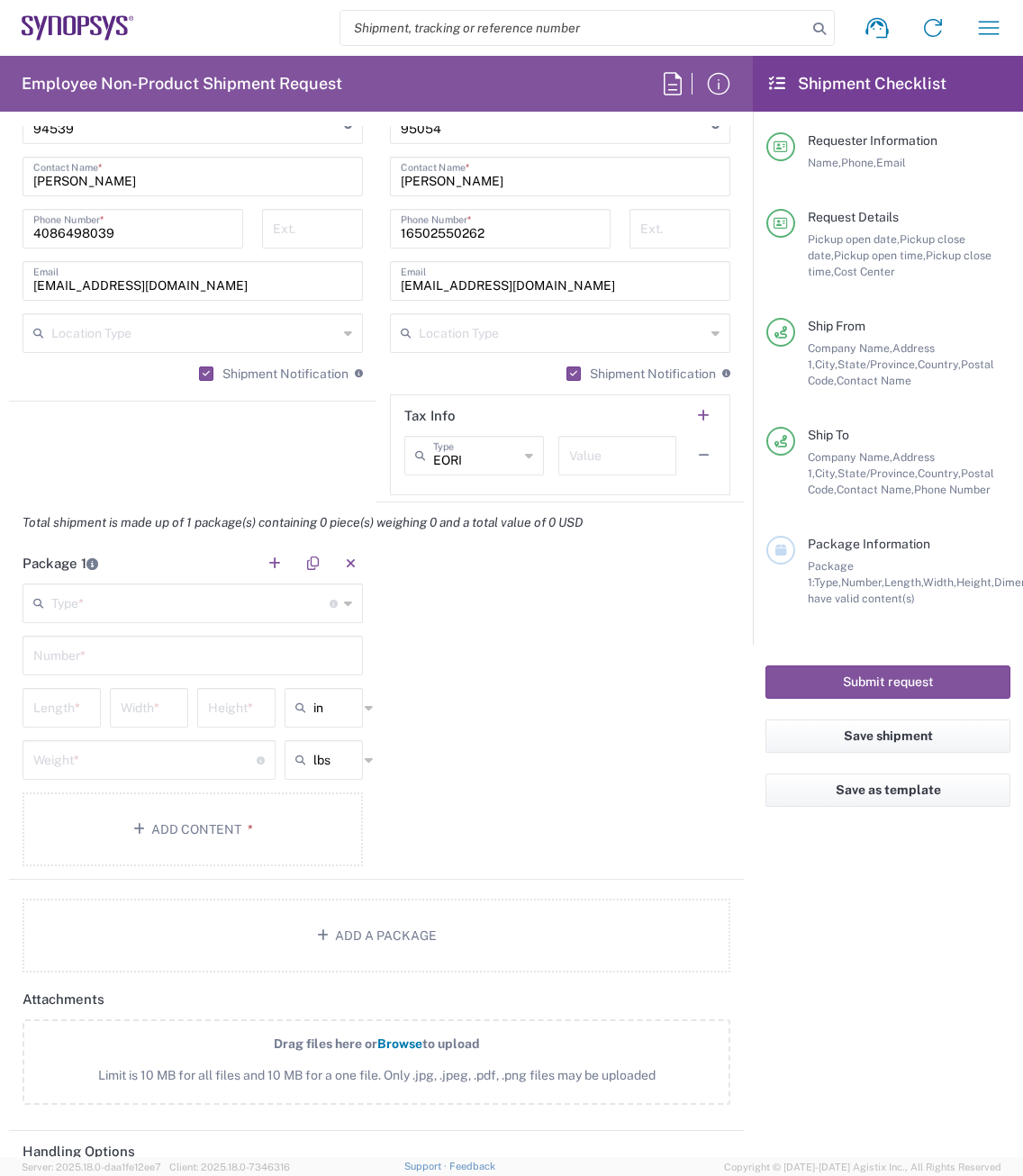
scroll to position [1260, 0]
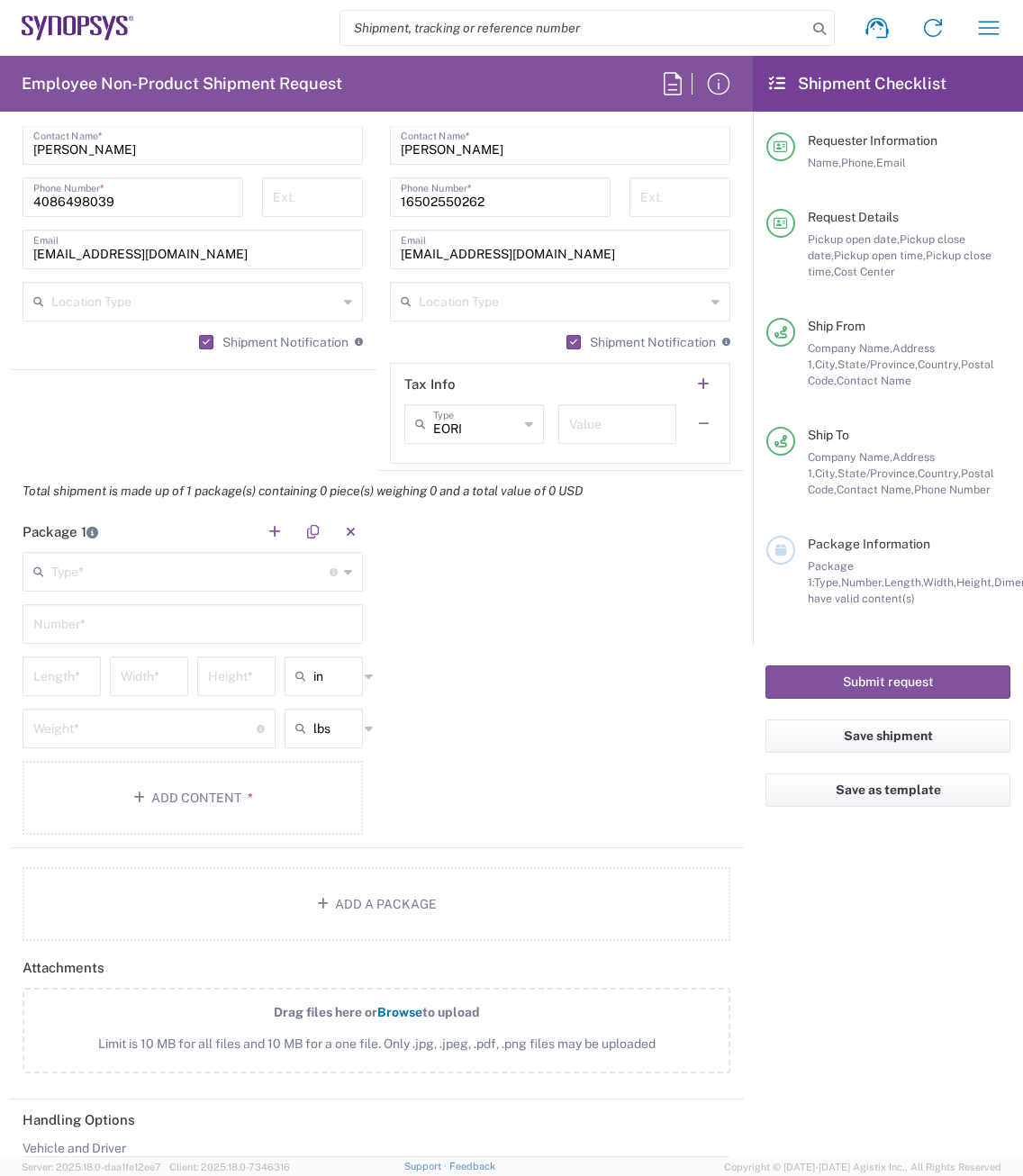
click at [69, 568] on input "text" at bounding box center [190, 570] width 278 height 31
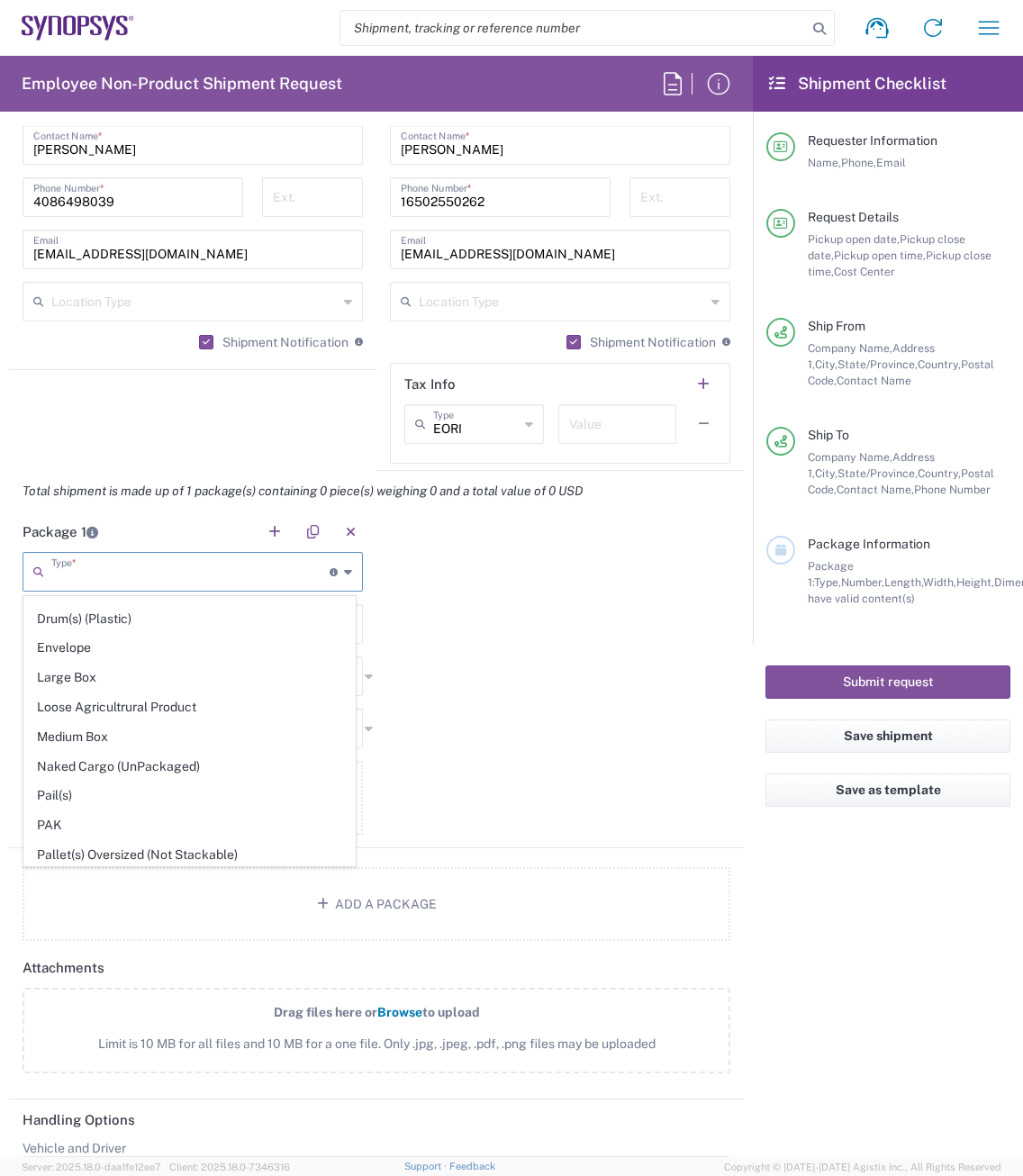
scroll to position [852, 0]
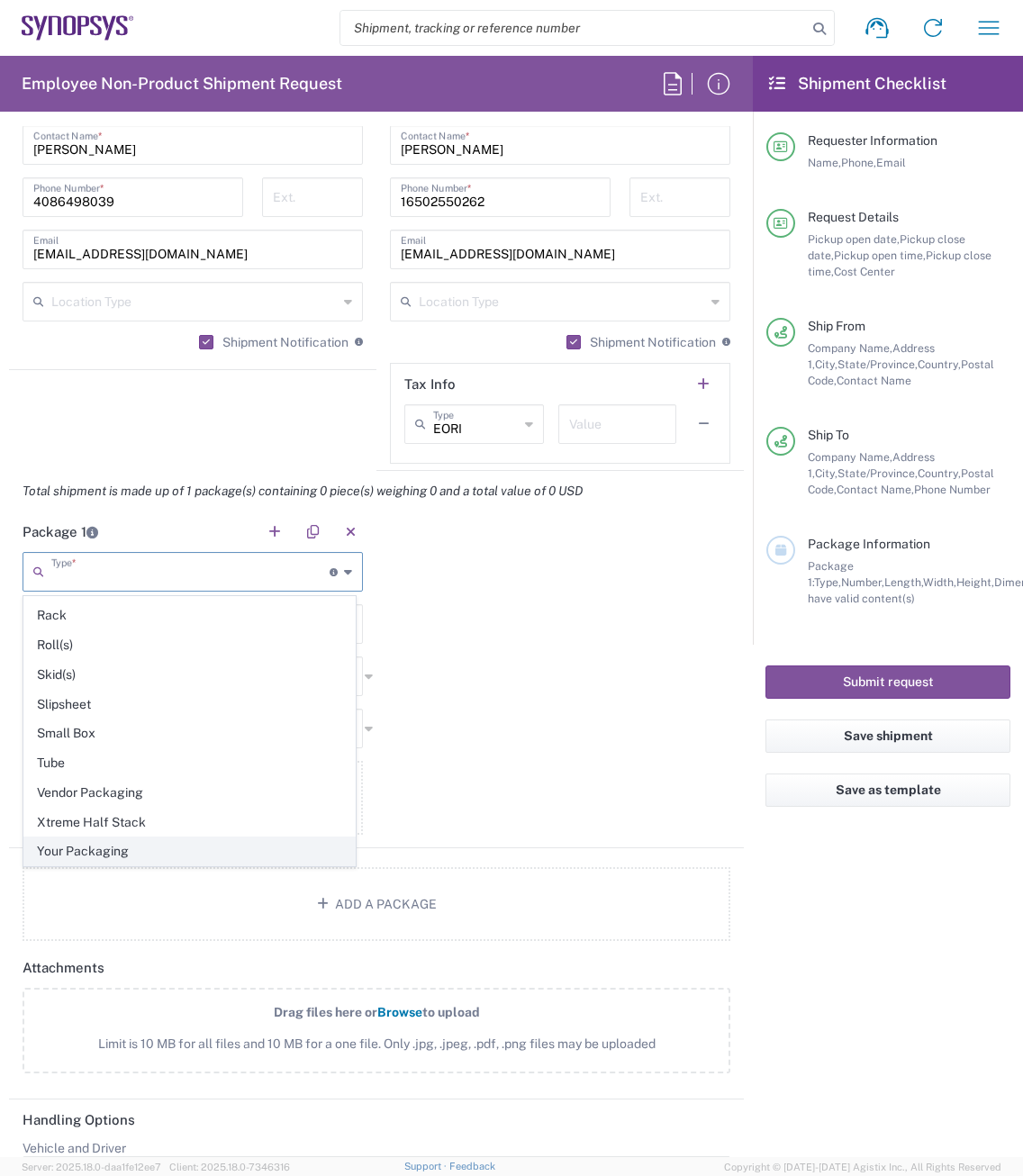
click at [118, 847] on span "Your Packaging" at bounding box center [190, 852] width 331 height 28
type input "Your Packaging"
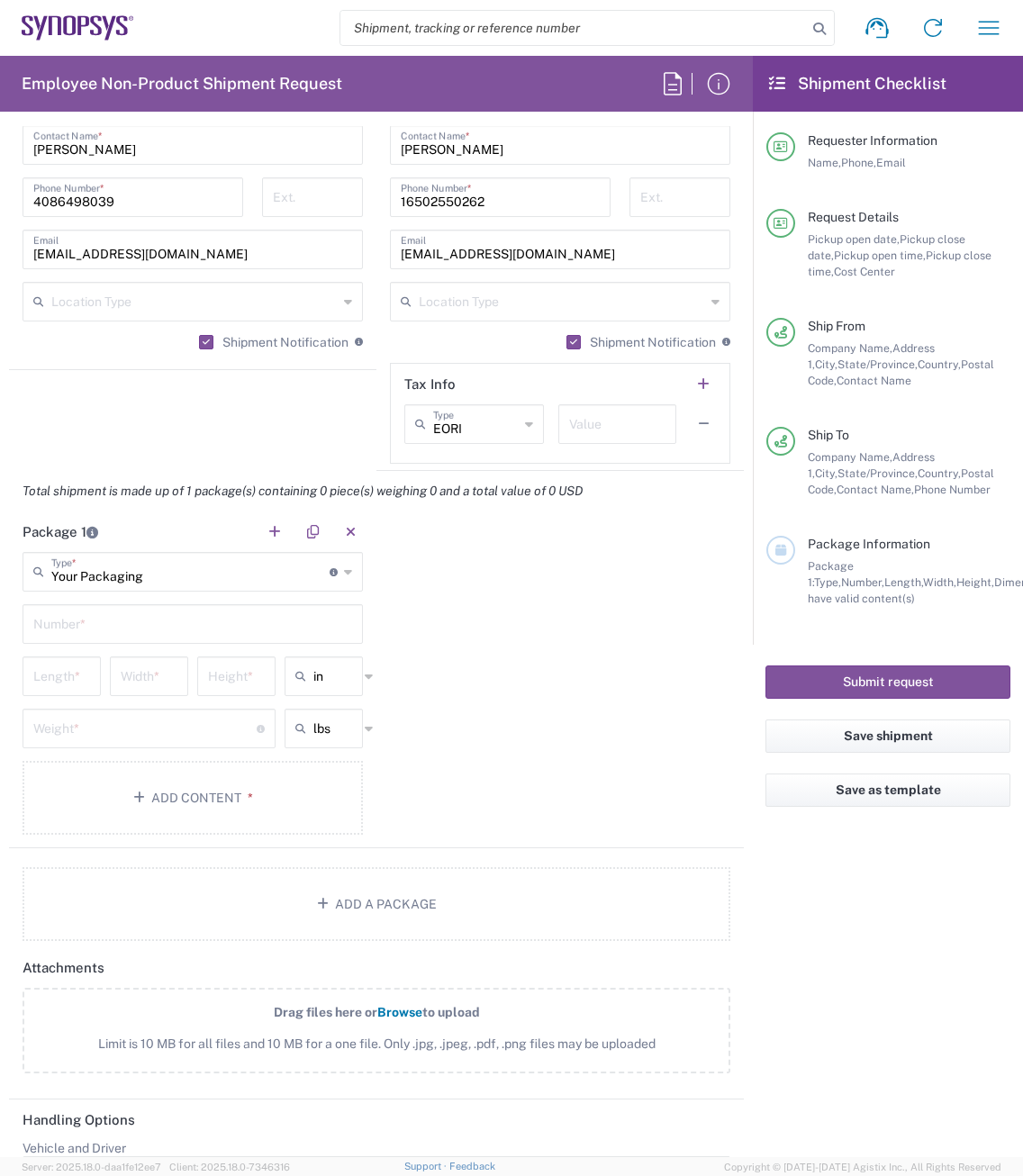
click at [108, 636] on input "text" at bounding box center [192, 622] width 319 height 31
type input "1"
click at [426, 634] on div "Package 1 Your Packaging Type * Material used to package goods Bale(s) Basket(s…" at bounding box center [376, 680] width 735 height 337
click at [66, 676] on input "number" at bounding box center [61, 674] width 57 height 31
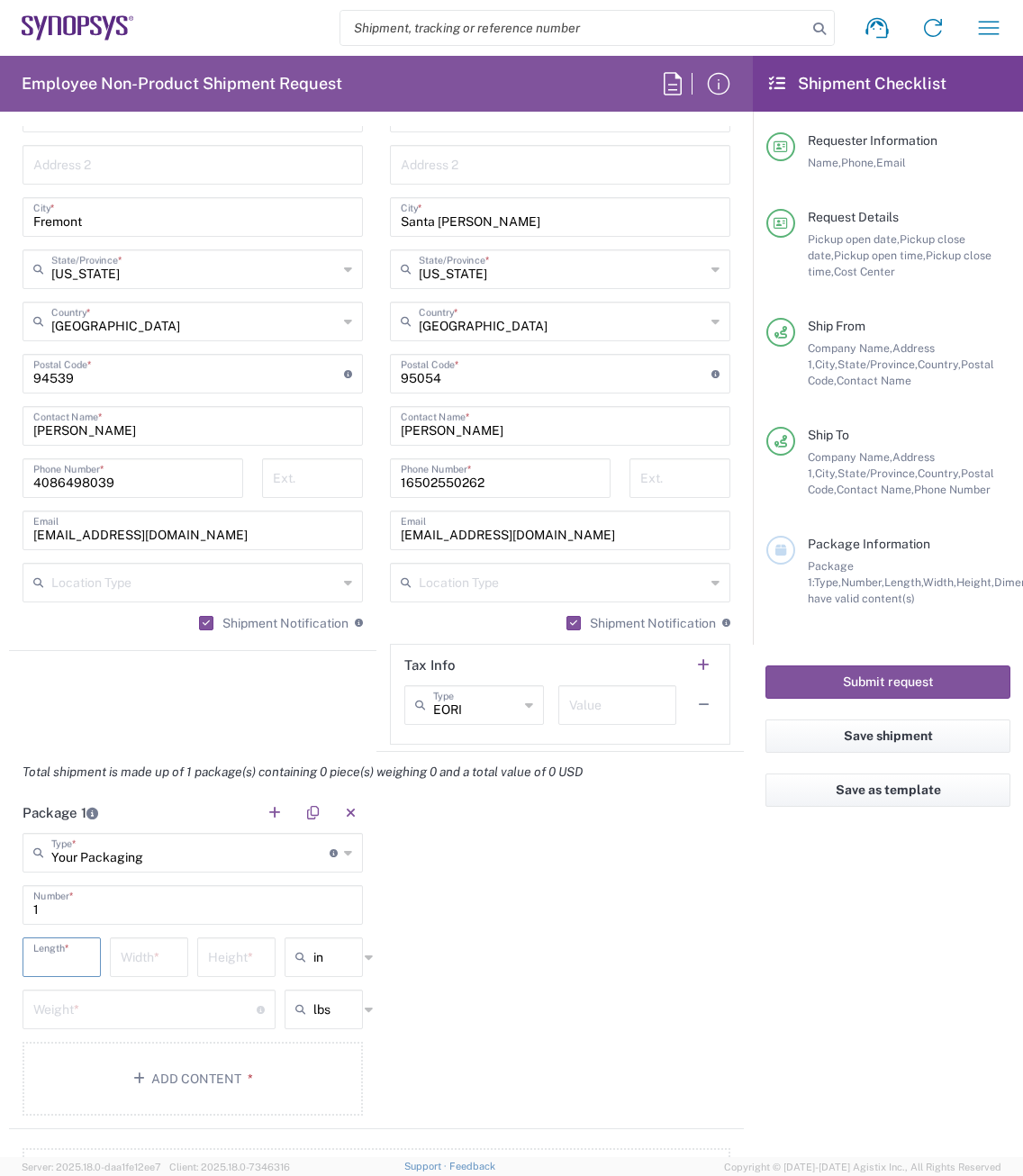
scroll to position [1012, 0]
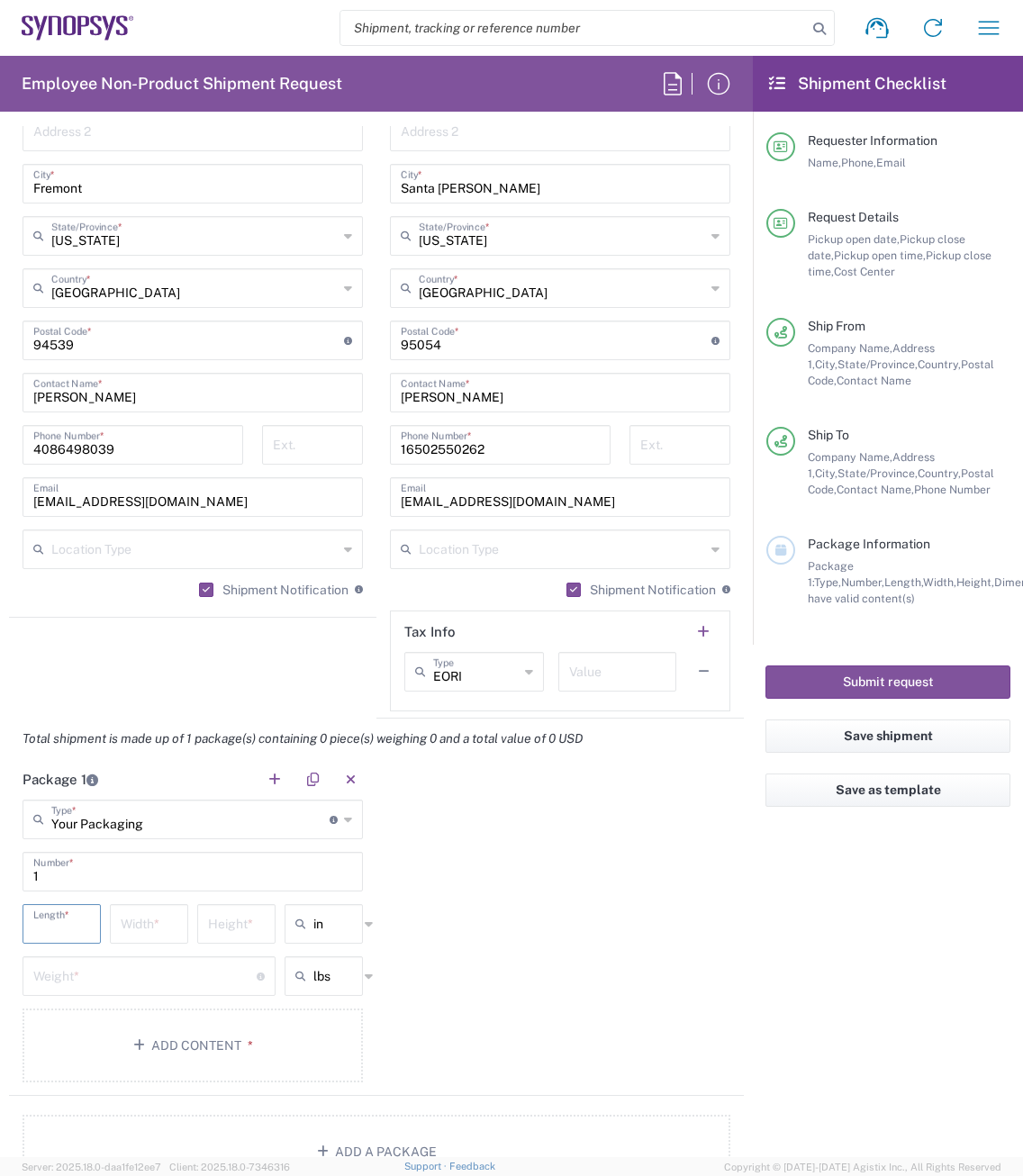
click at [69, 920] on input "number" at bounding box center [61, 922] width 57 height 31
type input "44"
type input "40"
click at [83, 985] on input "number" at bounding box center [145, 974] width 223 height 31
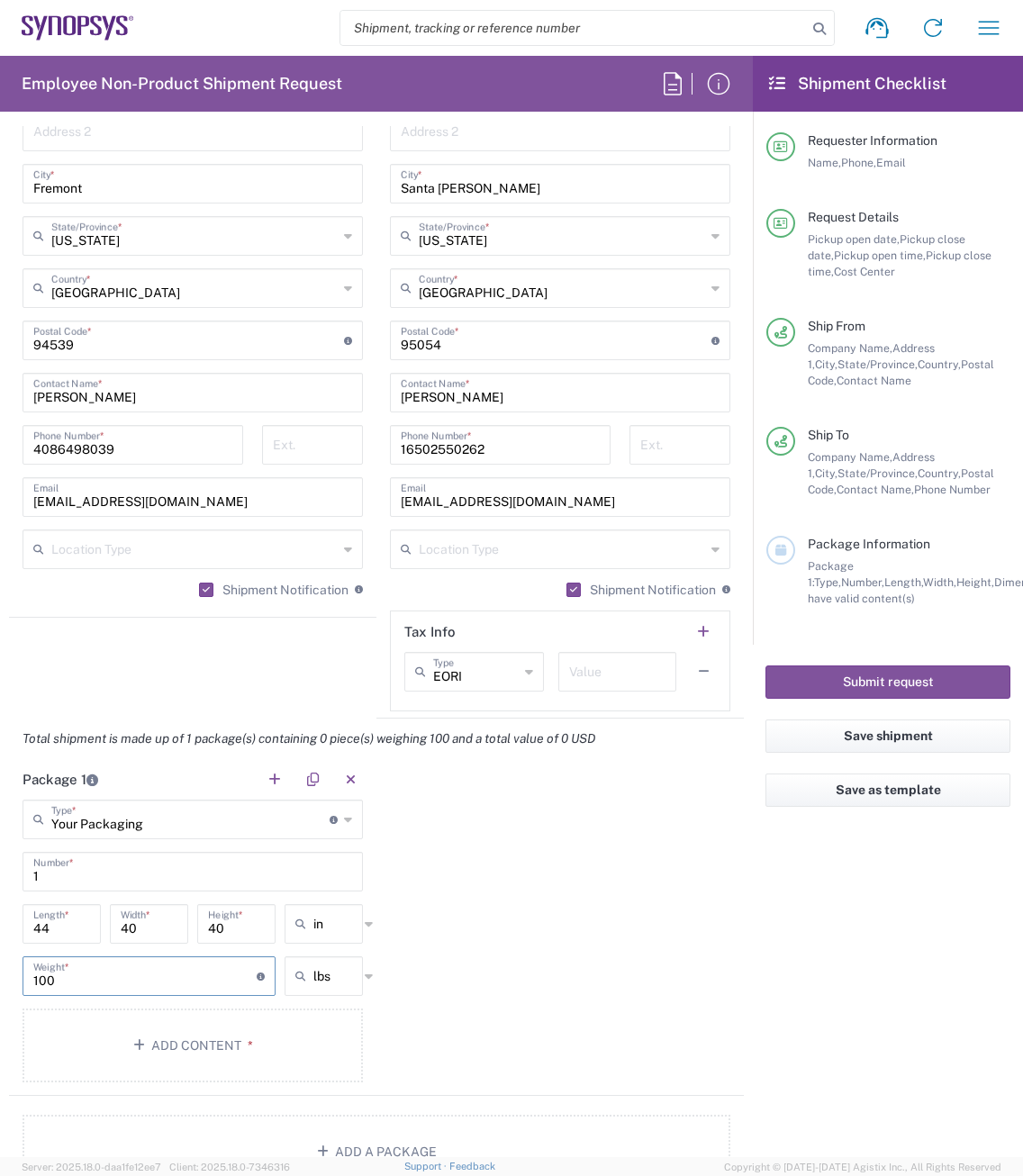
type input "100"
click at [494, 973] on div "Package 1 Your Packaging Type * Material used to package goods Bale(s) Basket(s…" at bounding box center [376, 927] width 735 height 337
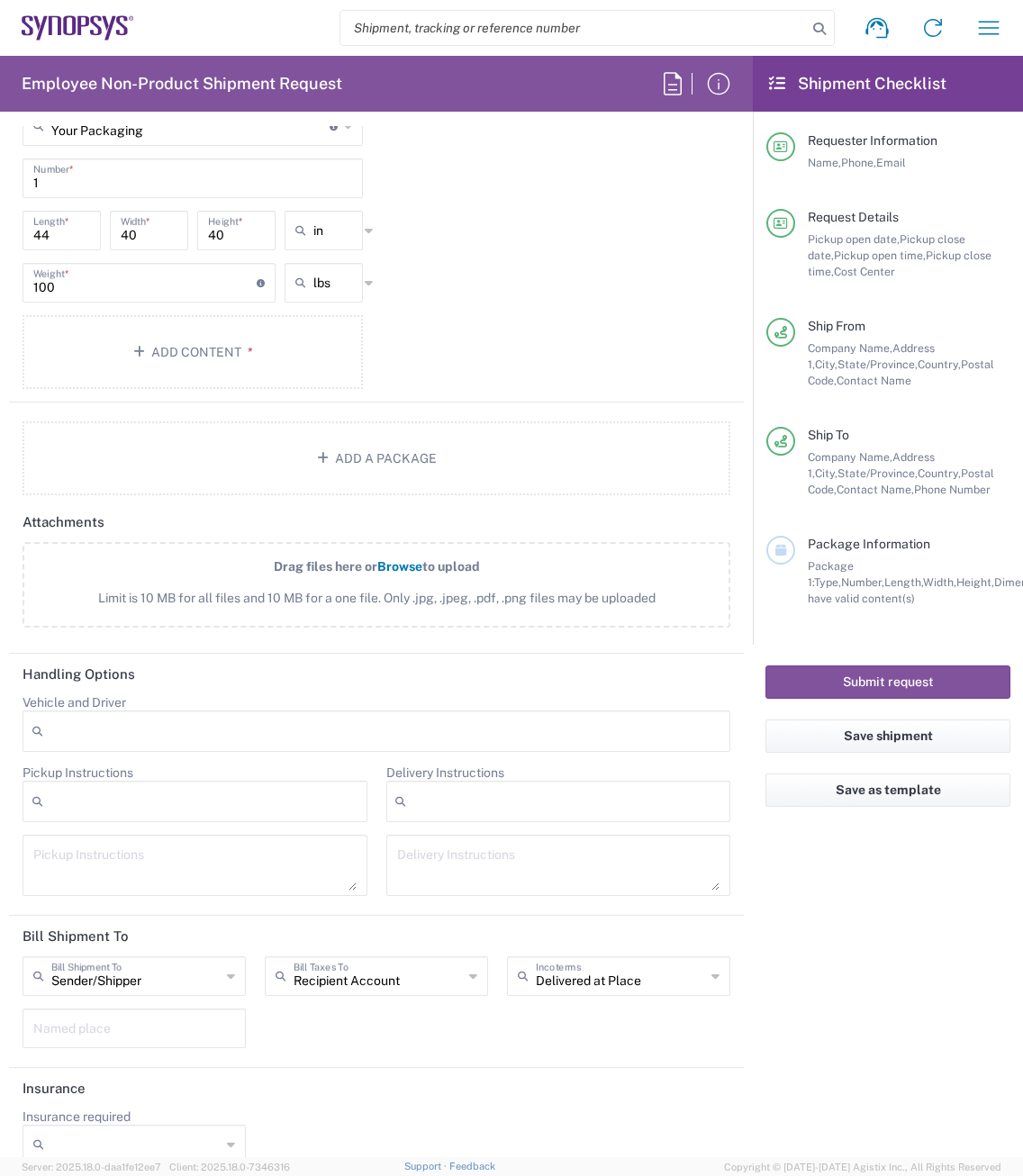
scroll to position [1733, 0]
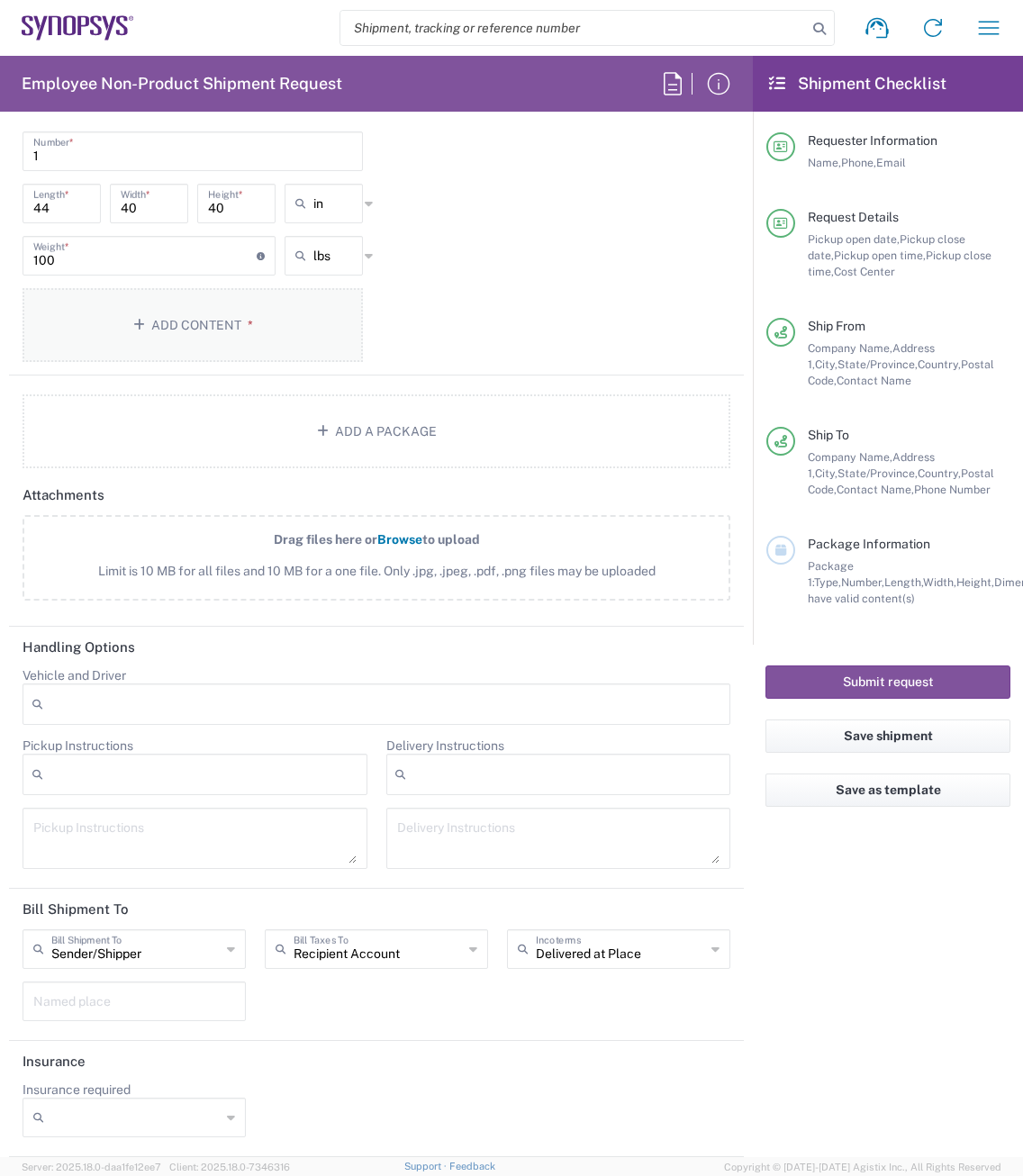
click at [199, 327] on button "Add Content *" at bounding box center [193, 325] width 340 height 74
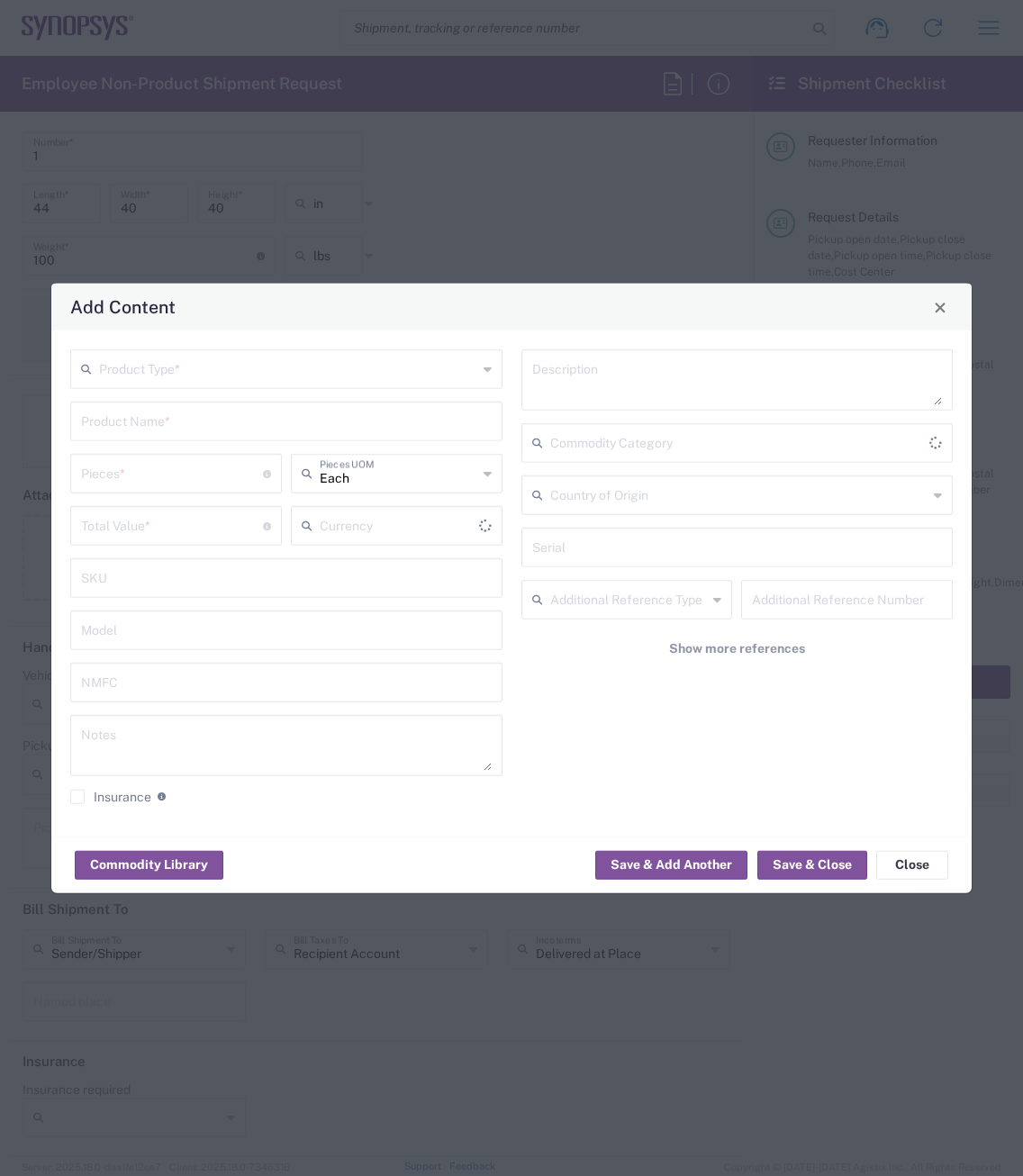
type input "US Dollar"
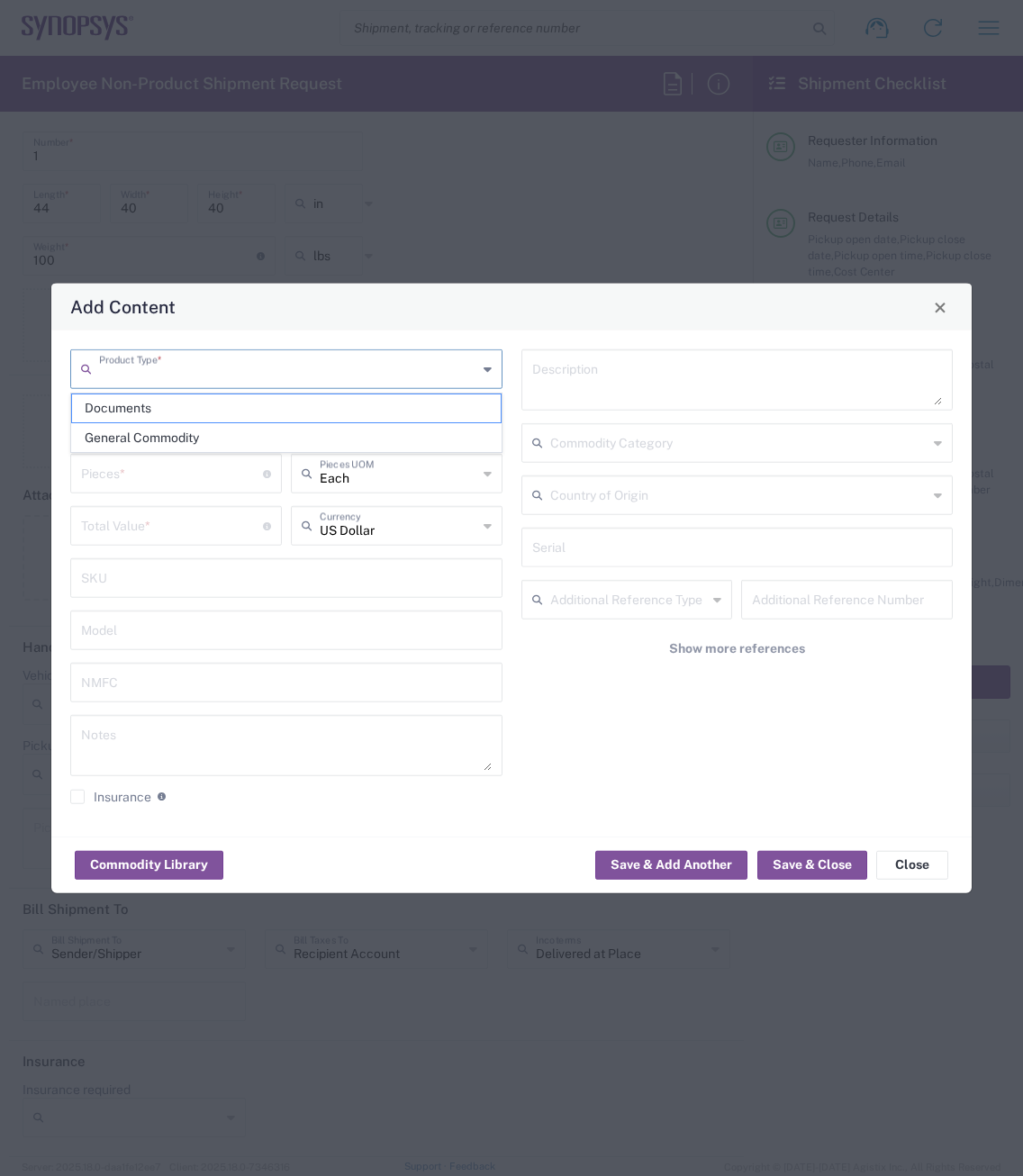
click at [166, 372] on input "text" at bounding box center [288, 367] width 378 height 31
click at [177, 442] on span "General Commodity" at bounding box center [286, 439] width 428 height 28
type input "General Commodity"
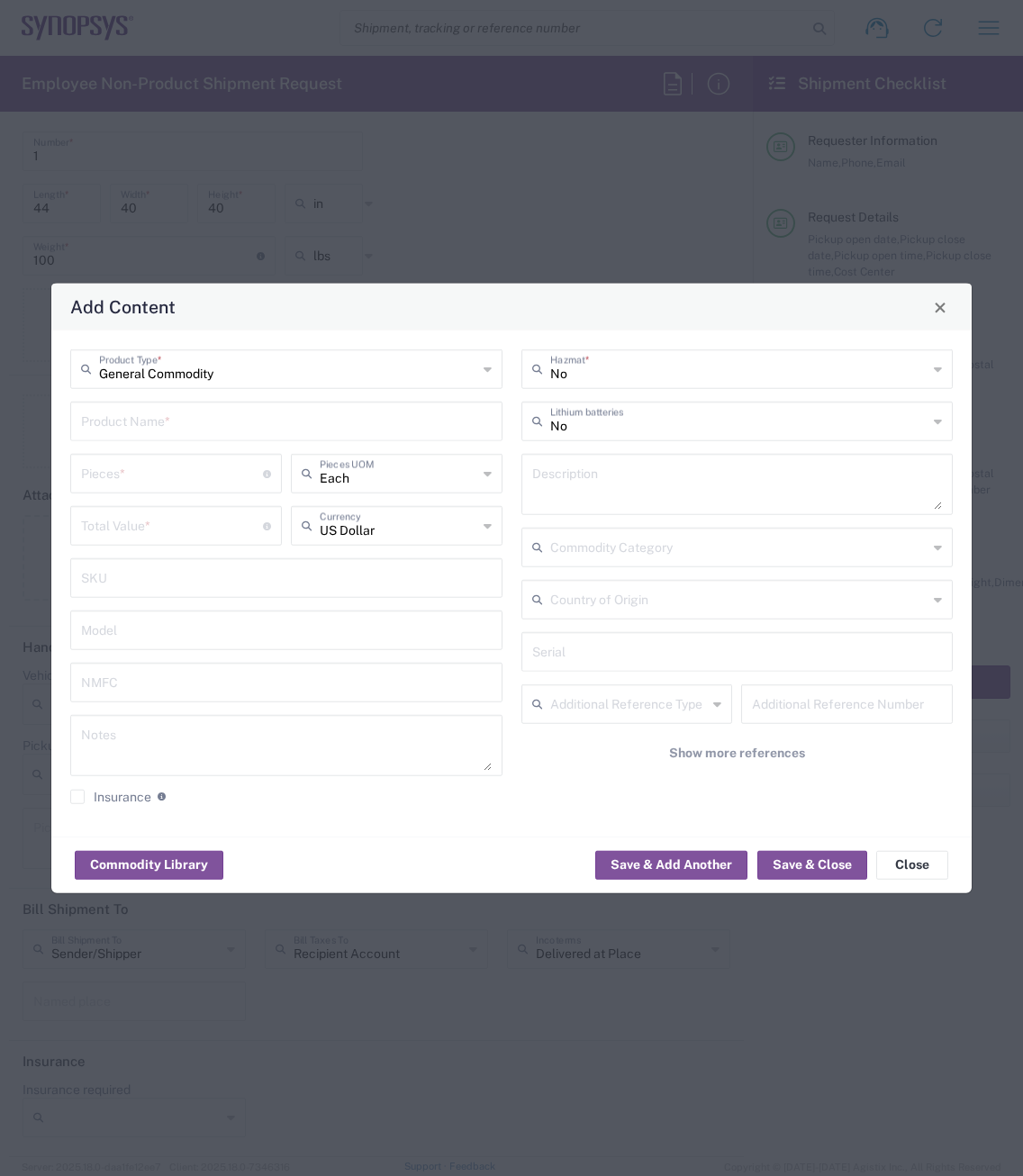
click at [265, 434] on input "text" at bounding box center [286, 420] width 410 height 31
type input "HW1175-000"
click at [208, 476] on input "number" at bounding box center [172, 472] width 182 height 31
type input "9"
click at [164, 512] on input "number" at bounding box center [172, 524] width 182 height 31
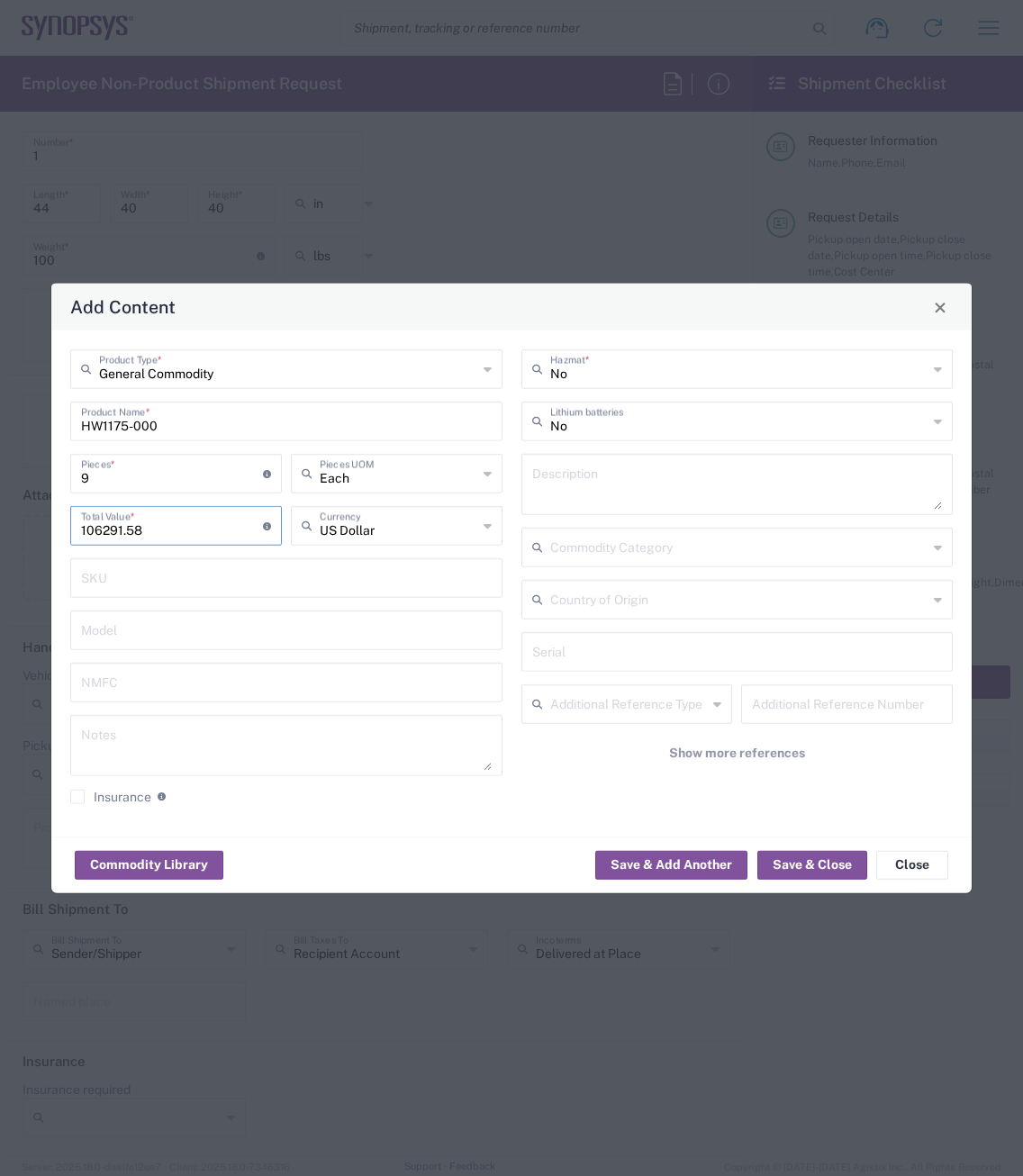
click at [98, 531] on input "106291.58" at bounding box center [172, 524] width 182 height 31
type input "106291.58"
click at [197, 582] on input "text" at bounding box center [286, 576] width 410 height 31
click at [120, 736] on textarea at bounding box center [286, 745] width 410 height 50
click at [104, 734] on textarea "9 X 106,291.58" at bounding box center [286, 745] width 410 height 50
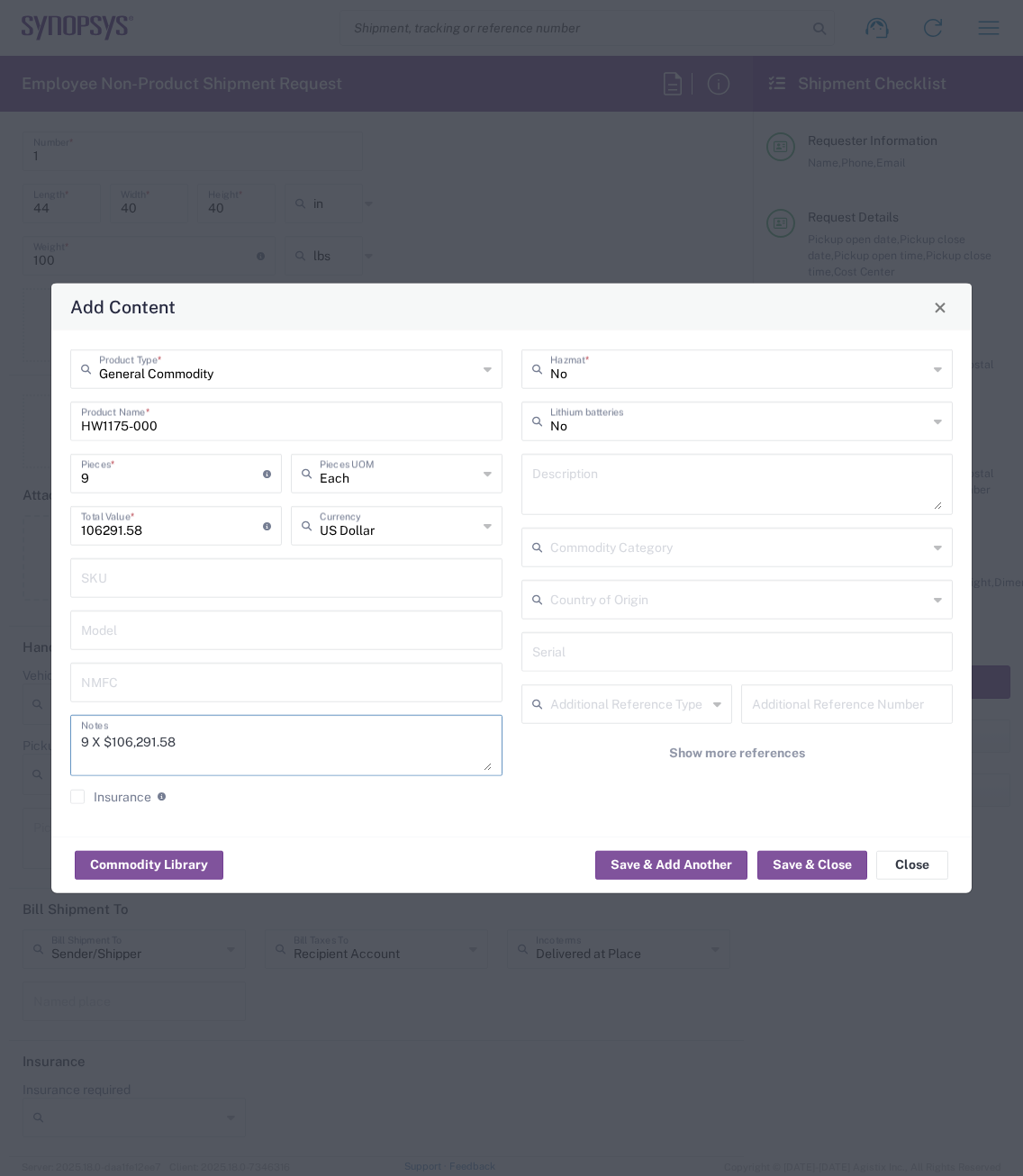
drag, startPoint x: 185, startPoint y: 742, endPoint x: 111, endPoint y: 741, distance: 74.0
click at [111, 741] on textarea "9 X $106,291.58" at bounding box center [286, 745] width 410 height 50
type textarea "9 X $106,291.58"
click at [142, 529] on input "106291.58" at bounding box center [172, 524] width 182 height 31
drag, startPoint x: 171, startPoint y: 537, endPoint x: 41, endPoint y: 538, distance: 130.0
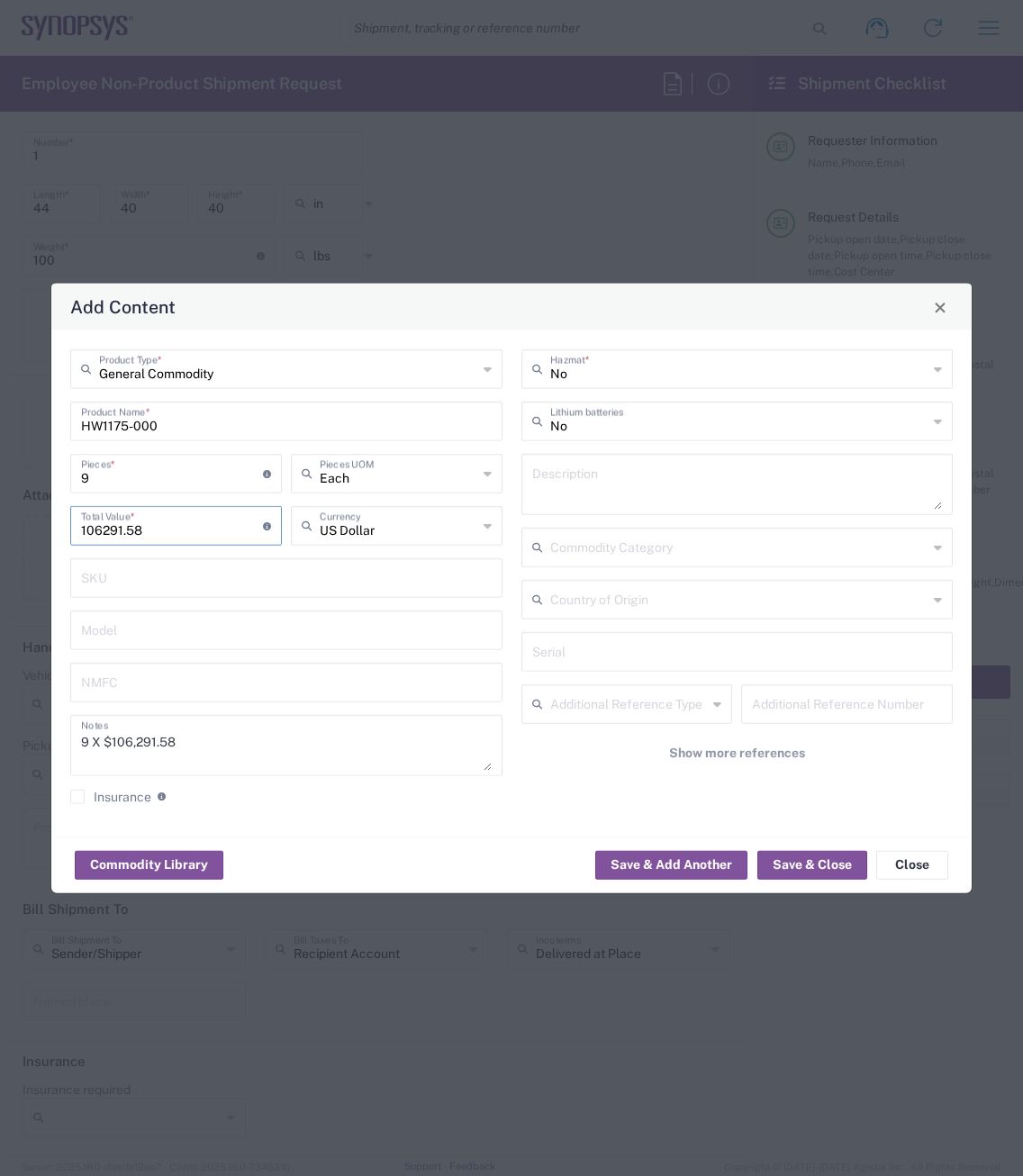
click at [41, 538] on div "Add Content General Commodity Product Type * HW1175-000 Product Name * 9 Pieces…" at bounding box center [512, 588] width 1023 height 1176
click at [219, 584] on input "text" at bounding box center [286, 576] width 410 height 31
drag, startPoint x: 176, startPoint y: 534, endPoint x: 76, endPoint y: 535, distance: 100.0
click at [76, 535] on div "106291.58 Total Value * Total value of all the pieces" at bounding box center [176, 526] width 212 height 40
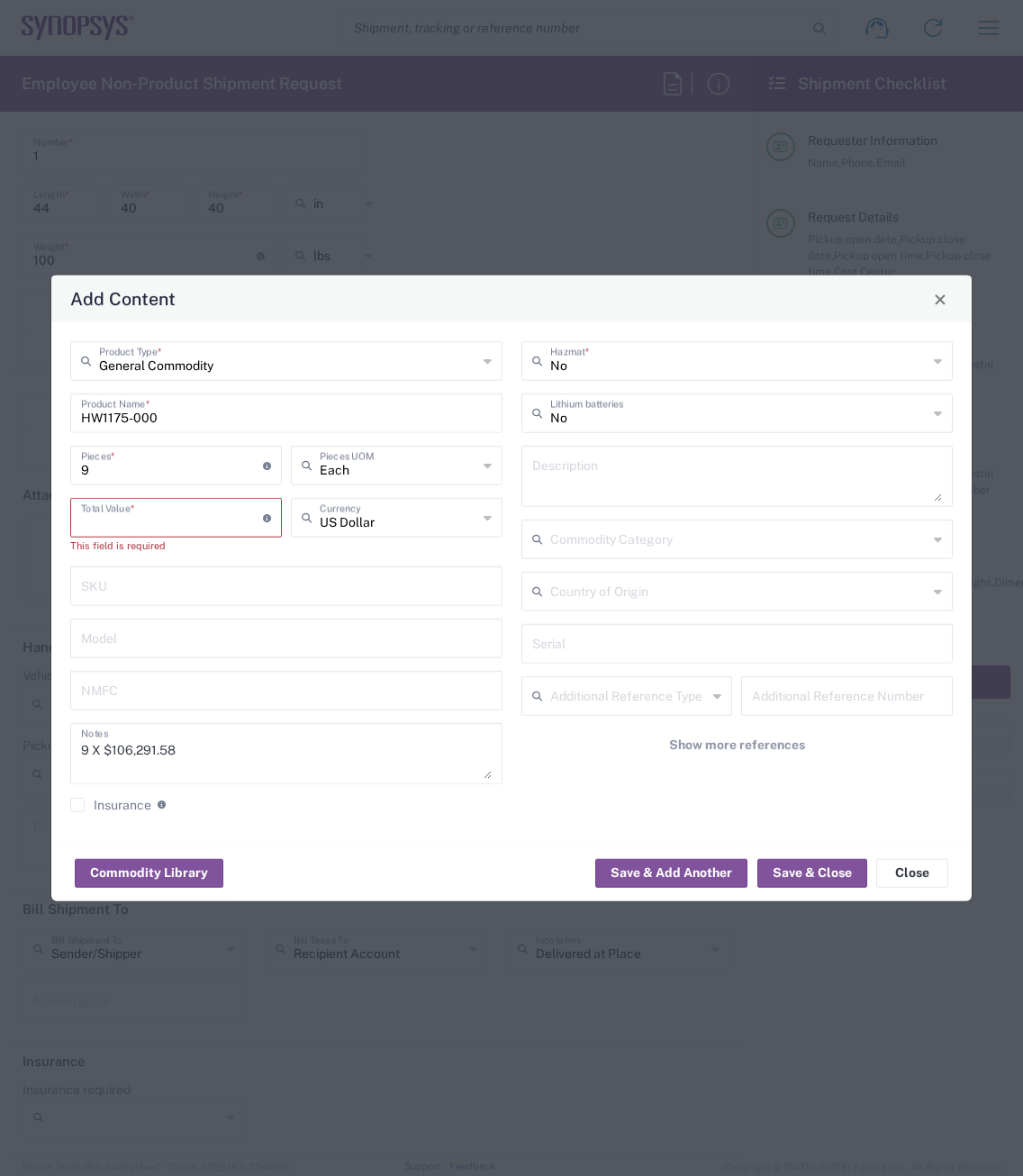
click at [100, 527] on input "number" at bounding box center [172, 515] width 182 height 31
click at [109, 527] on input "number" at bounding box center [172, 515] width 182 height 31
click at [51, 477] on div "General Commodity Product Type * HW1175-000 Product Name * 9 Pieces * Number of…" at bounding box center [511, 583] width 920 height 522
type input "1"
drag, startPoint x: 185, startPoint y: 746, endPoint x: 113, endPoint y: 749, distance: 72.1
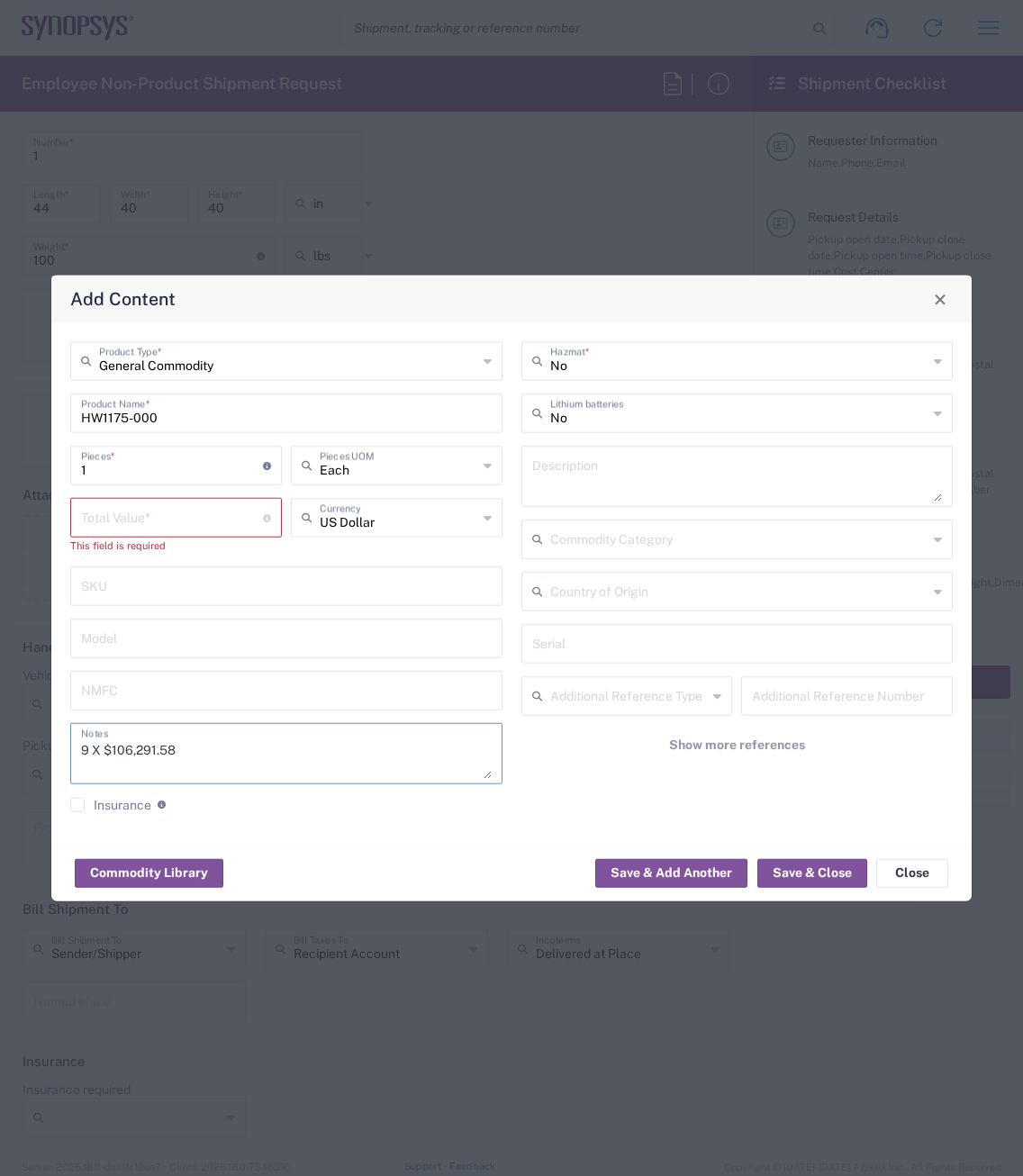
click at [113, 749] on textarea "9 X $106,291.58" at bounding box center [286, 752] width 410 height 50
click at [97, 515] on input "number" at bounding box center [172, 515] width 182 height 31
paste input "106291.58"
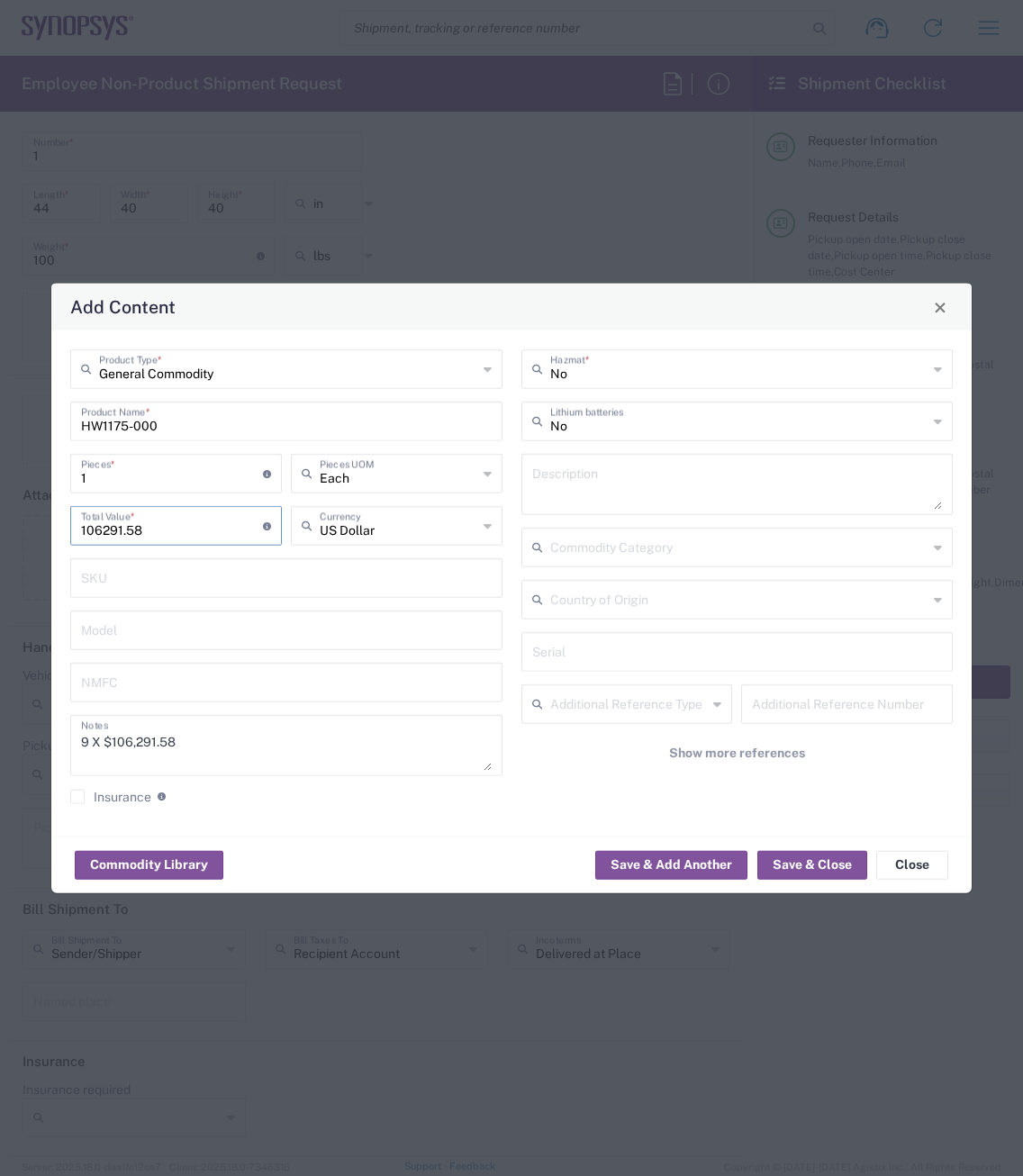
type input "106291.58"
click at [104, 476] on input "1" at bounding box center [172, 472] width 182 height 31
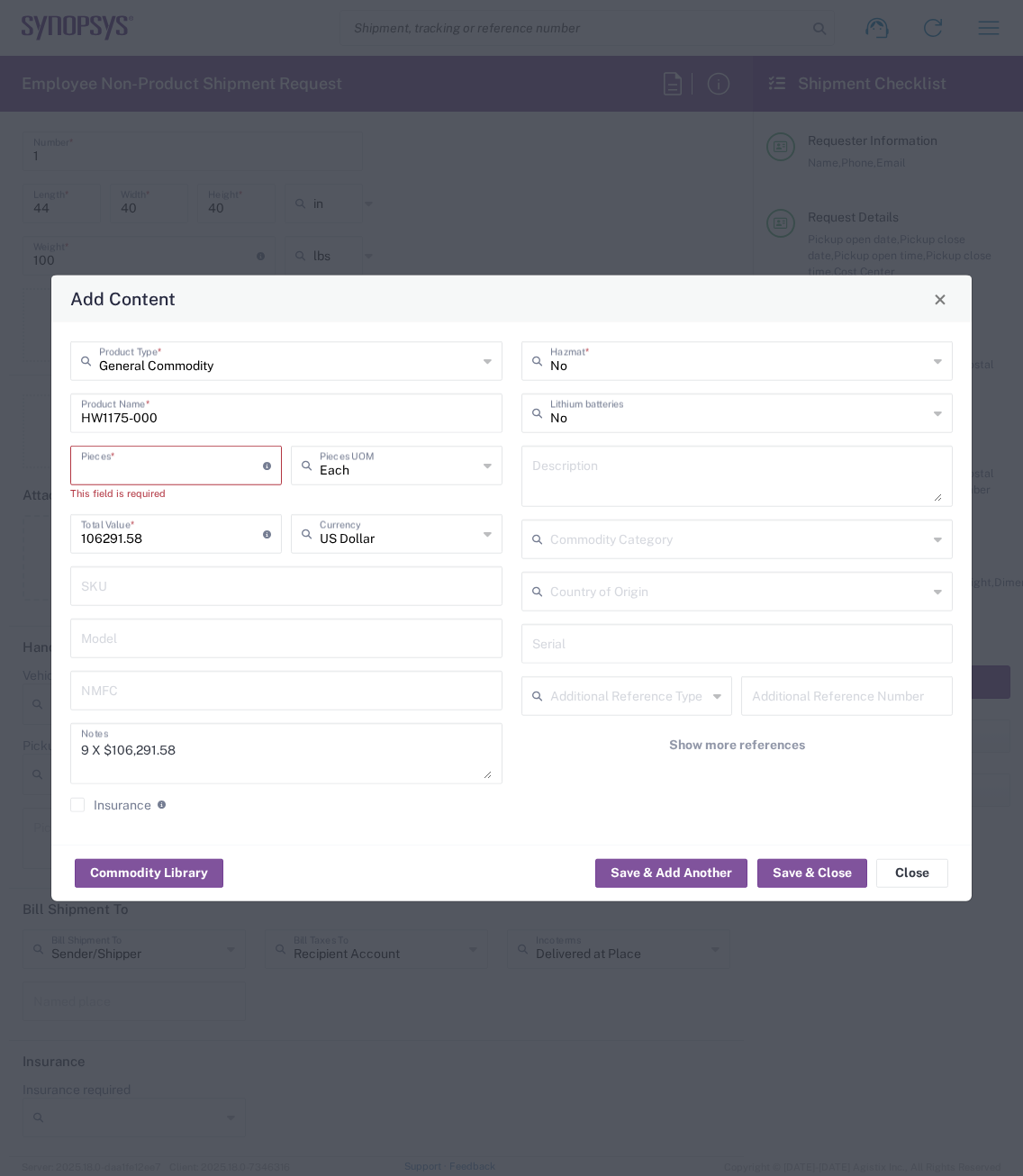
type input "9"
type input "956624.22"
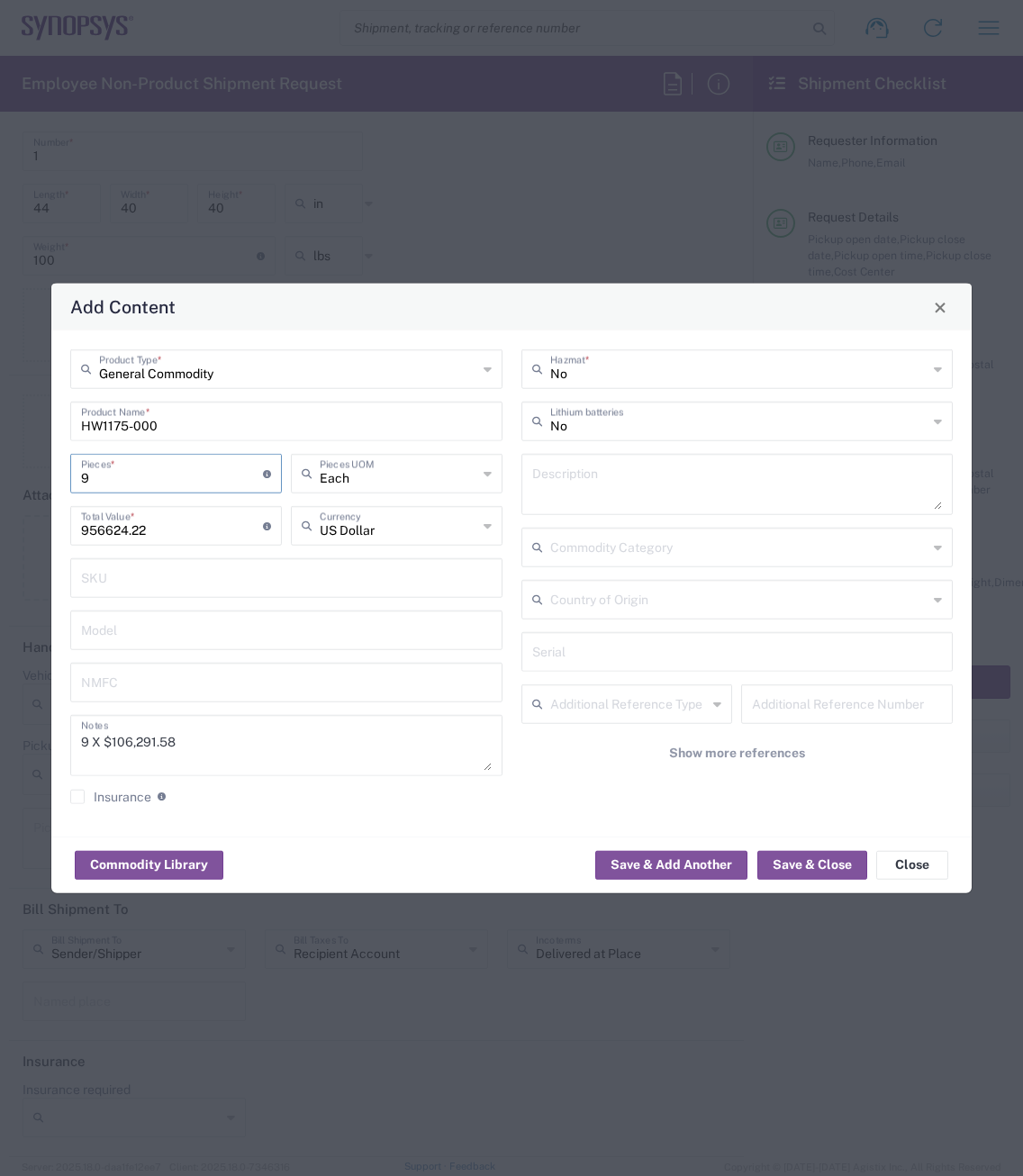
type input "9"
click at [296, 686] on input "text" at bounding box center [286, 681] width 410 height 31
click at [794, 856] on button "Save & Close" at bounding box center [812, 864] width 110 height 28
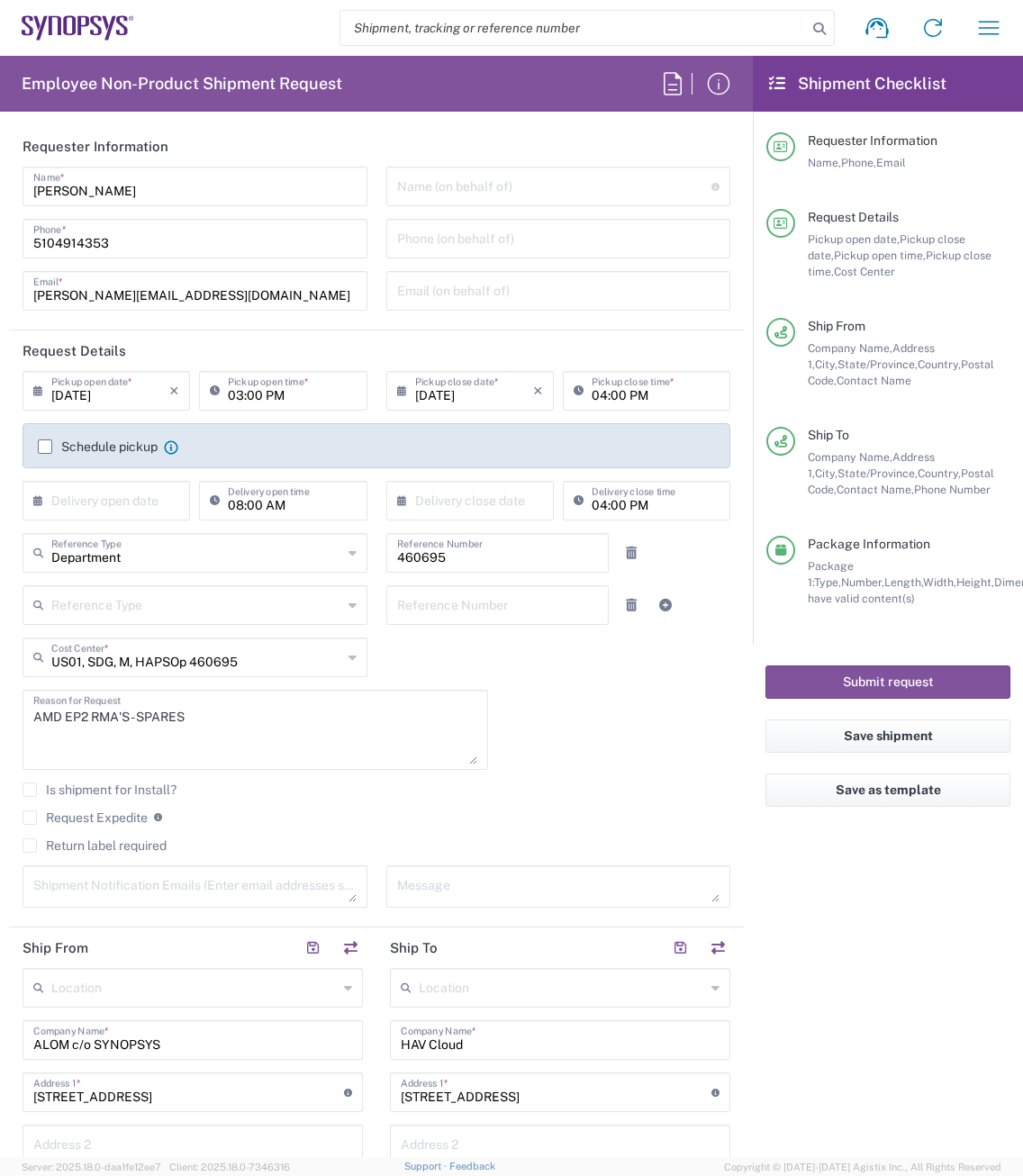
scroll to position [90, 0]
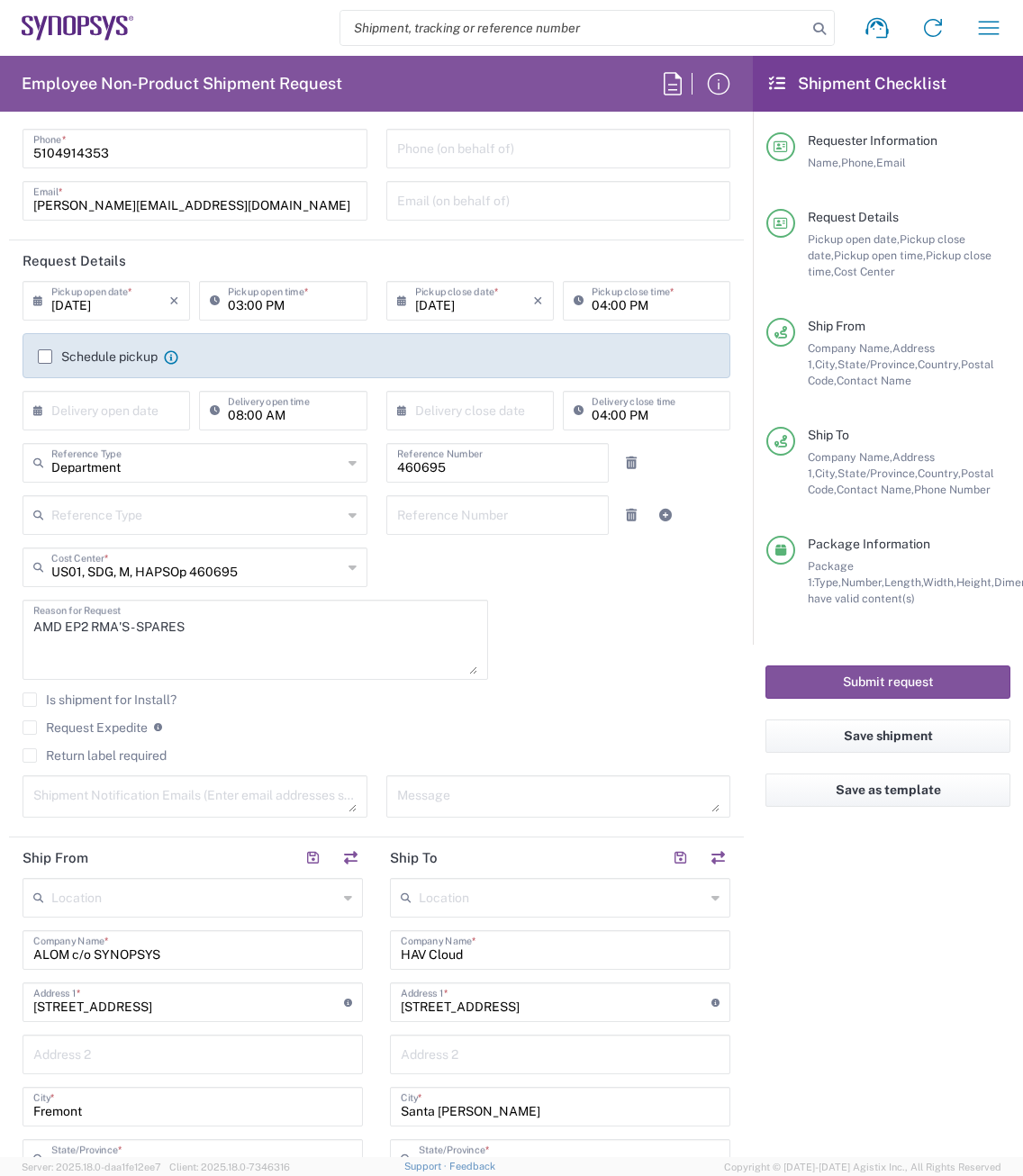
click at [101, 796] on textarea at bounding box center [195, 796] width 323 height 31
type textarea "[PERSON_NAME][EMAIL_ADDRESS][DOMAIN_NAME]"
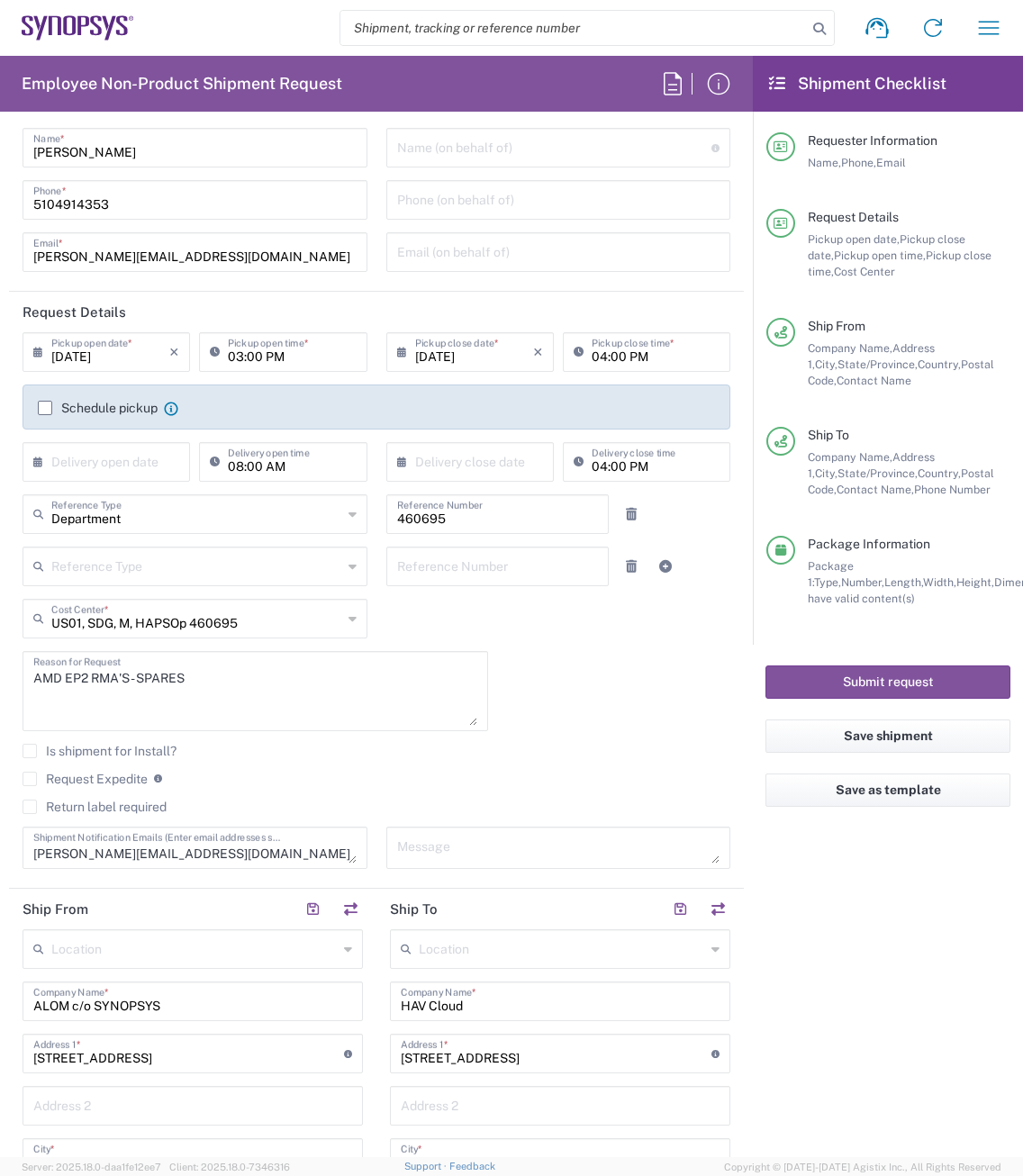
scroll to position [0, 0]
